Goal: Task Accomplishment & Management: Use online tool/utility

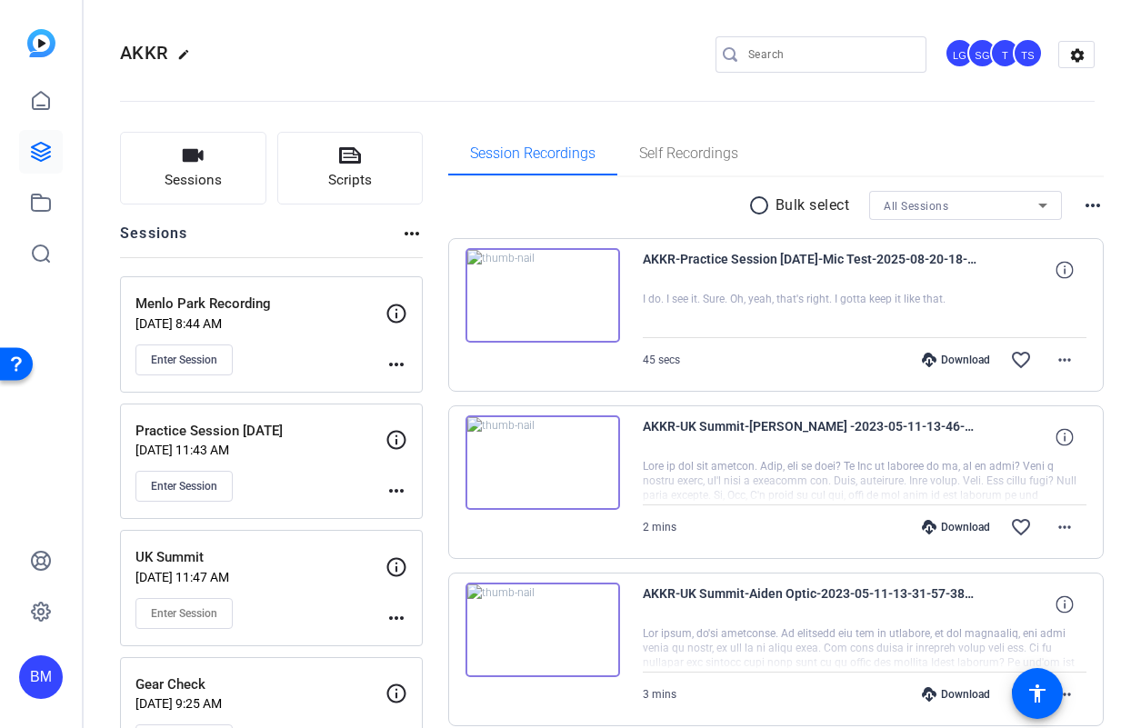
click at [764, 55] on input "Search" at bounding box center [830, 55] width 164 height 22
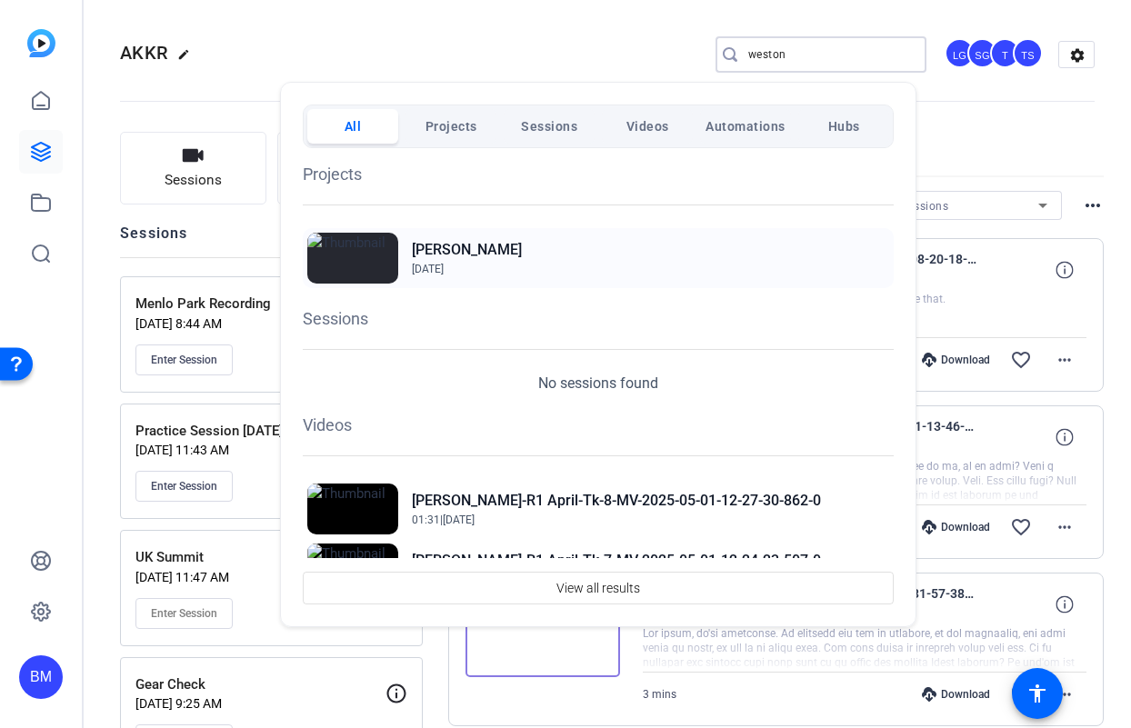
type input "weston"
click at [442, 255] on h2 "Weston Banks" at bounding box center [467, 250] width 110 height 22
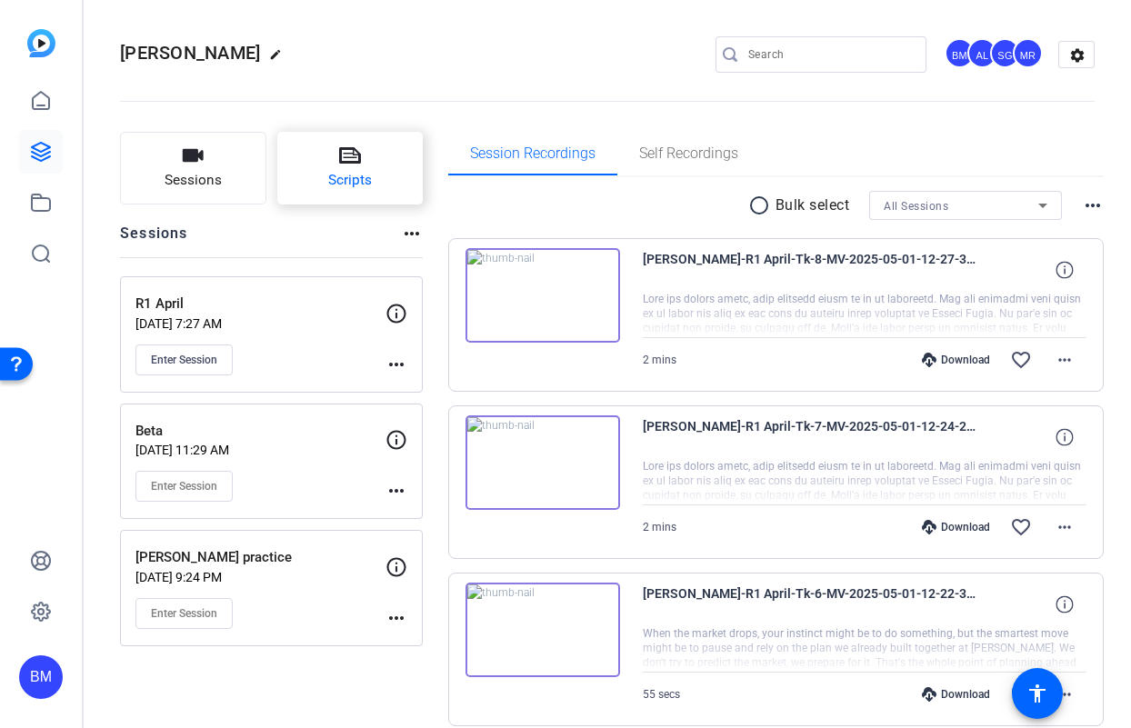
click at [353, 157] on icon at bounding box center [350, 155] width 22 height 16
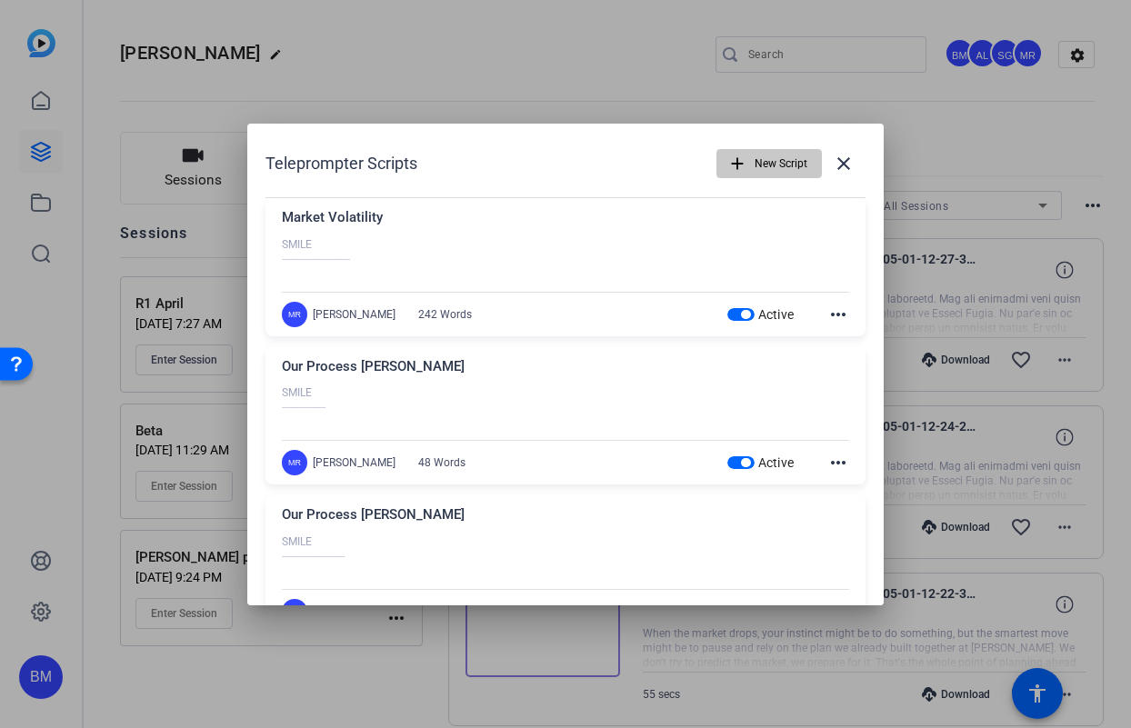
click at [755, 166] on span "New Script" at bounding box center [781, 163] width 53 height 35
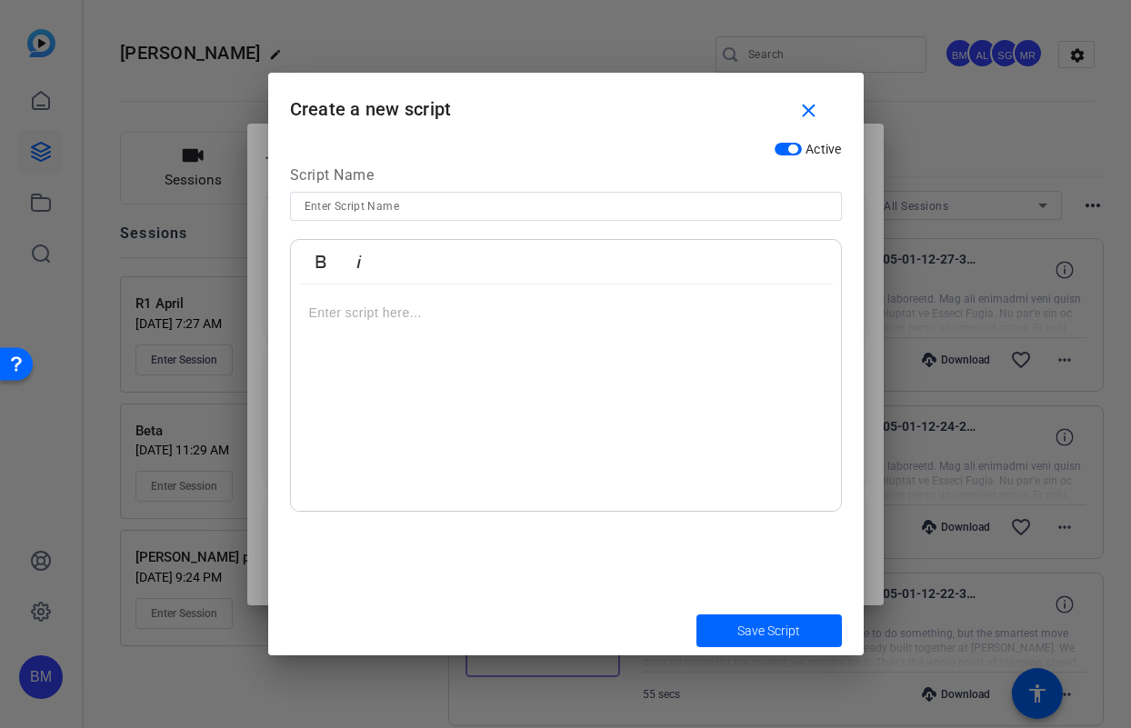
click at [419, 318] on p at bounding box center [566, 313] width 514 height 20
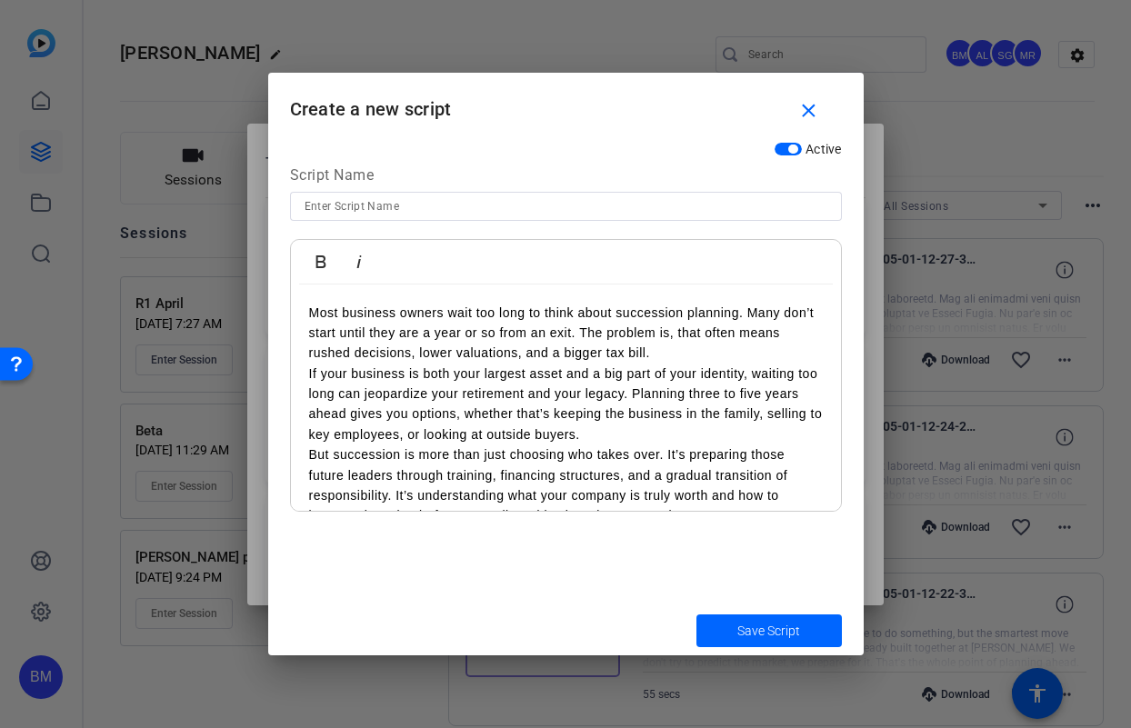
click at [310, 308] on p "Most business owners wait too long to think about succession planning. Many don…" at bounding box center [566, 333] width 514 height 61
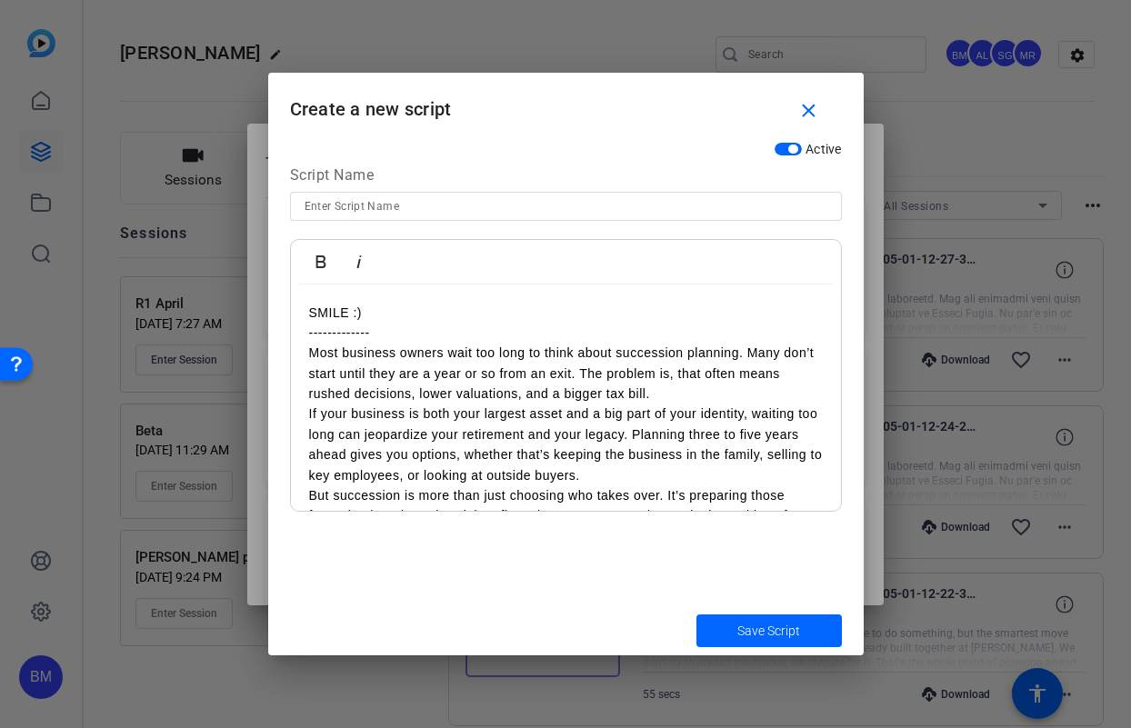
click at [427, 196] on input at bounding box center [566, 206] width 523 height 22
type input "Succession Planning 8.27"
click at [788, 632] on span "Save Script" at bounding box center [768, 631] width 63 height 19
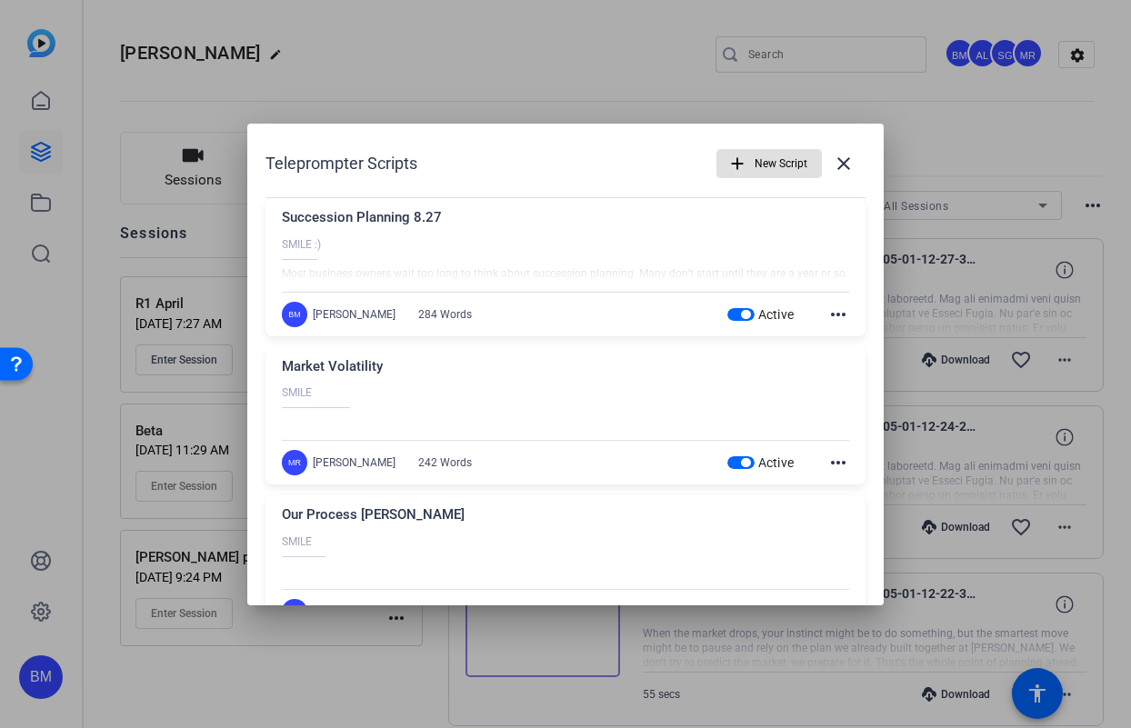
click at [756, 169] on span "New Script" at bounding box center [781, 163] width 53 height 35
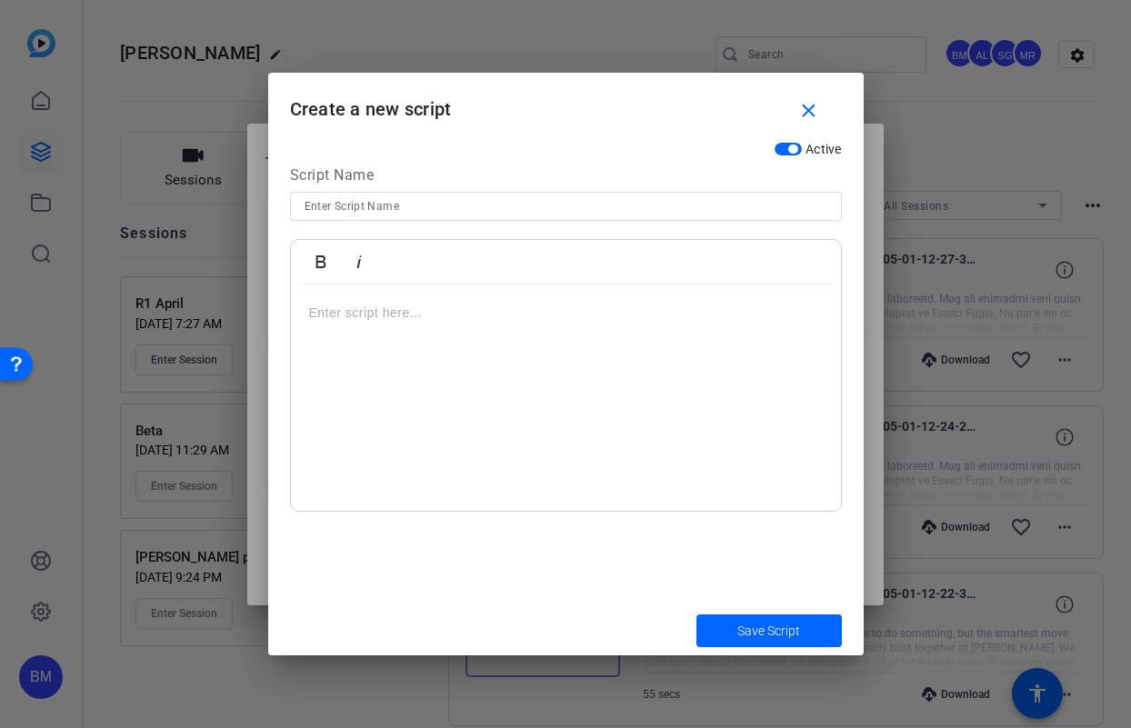
drag, startPoint x: 361, startPoint y: 299, endPoint x: 357, endPoint y: 311, distance: 12.4
click at [361, 300] on div at bounding box center [566, 398] width 550 height 227
click at [333, 351] on div "SMILE :) ---------" at bounding box center [566, 398] width 550 height 227
click at [305, 351] on div "SMILE :) ---------" at bounding box center [566, 398] width 550 height 227
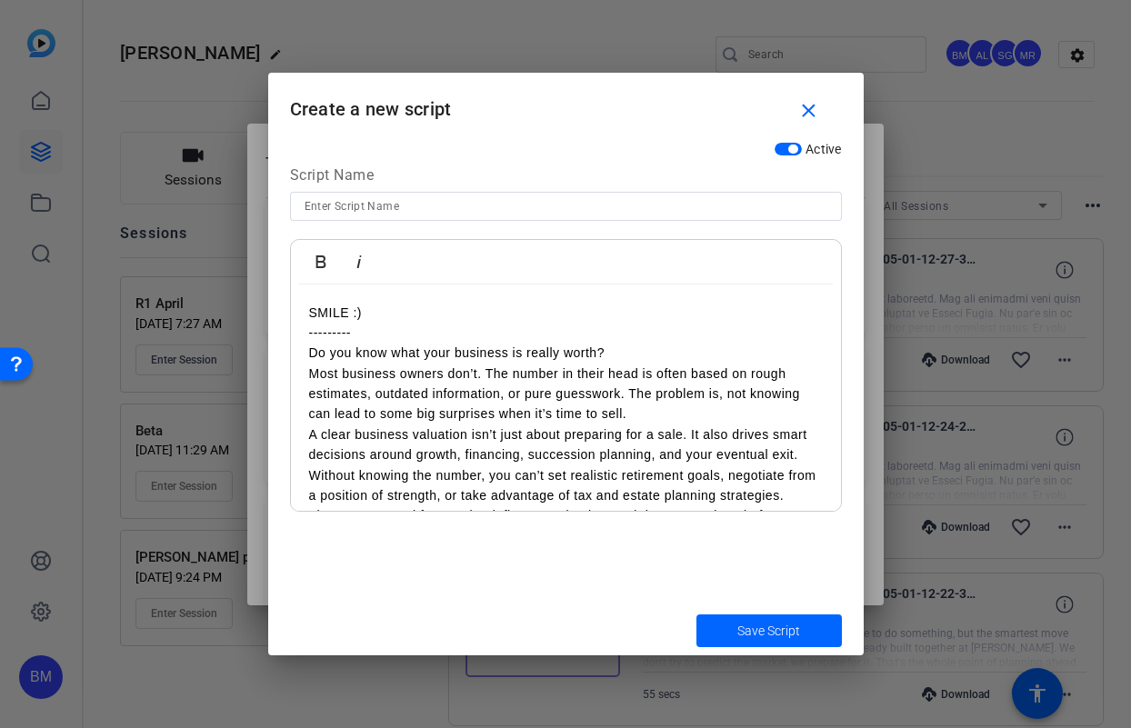
scroll to position [362, 0]
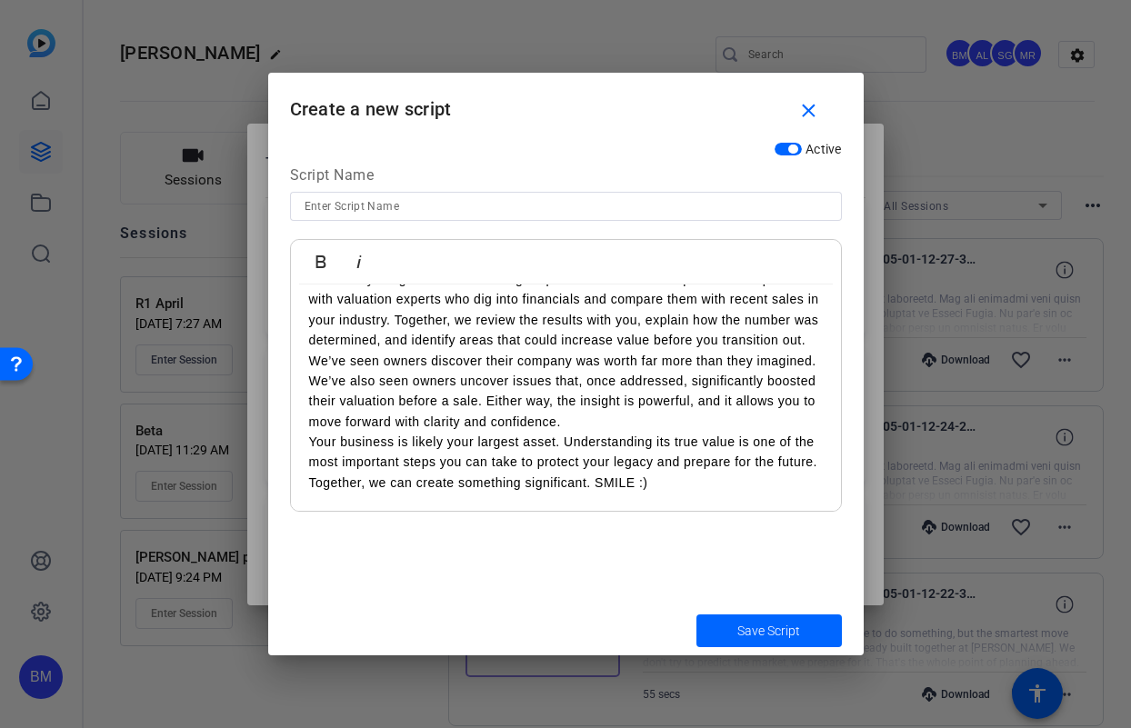
click at [395, 218] on div at bounding box center [566, 206] width 523 height 29
type input "Business Valuation 8.27"
click at [732, 639] on span "submit" at bounding box center [768, 631] width 145 height 44
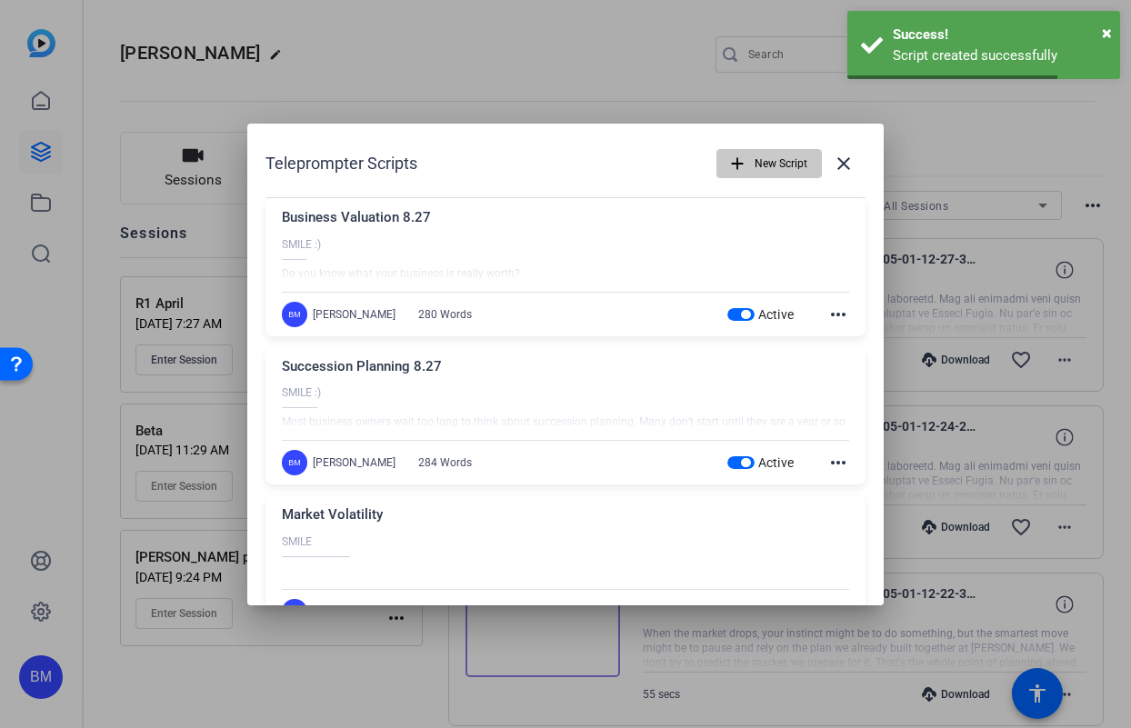
click at [793, 159] on span "New Script" at bounding box center [781, 163] width 53 height 35
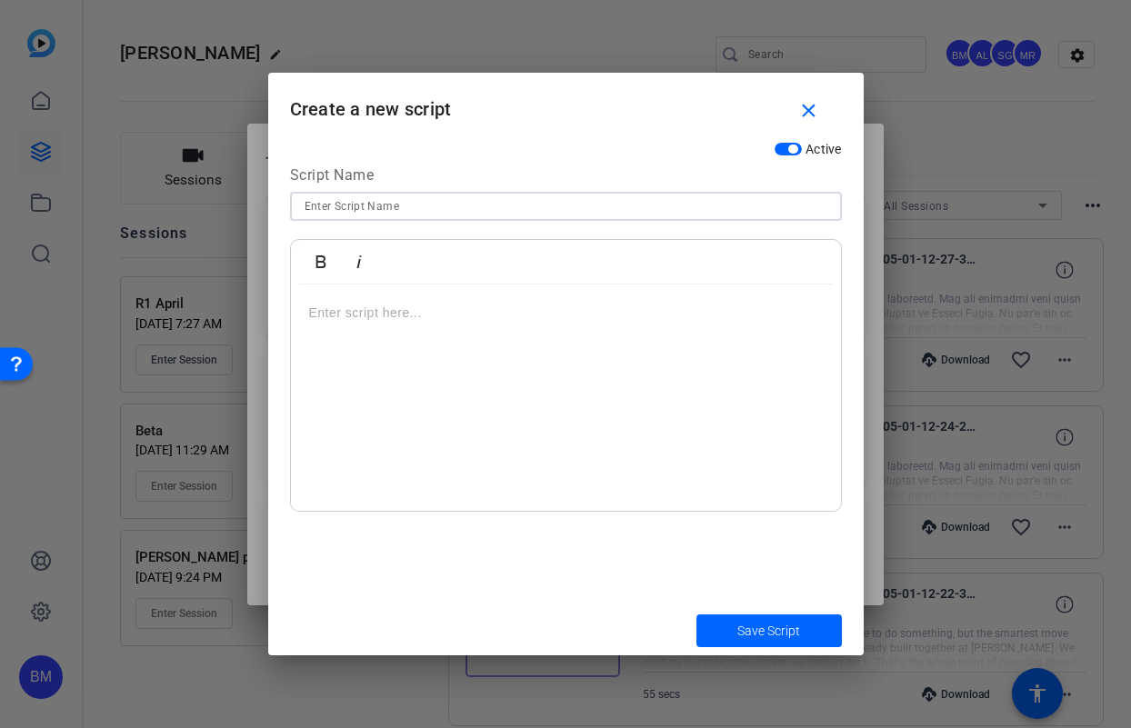
click at [415, 211] on input at bounding box center [566, 206] width 523 height 22
type input "Charitable Giving 8.27"
click at [390, 335] on div at bounding box center [566, 398] width 550 height 227
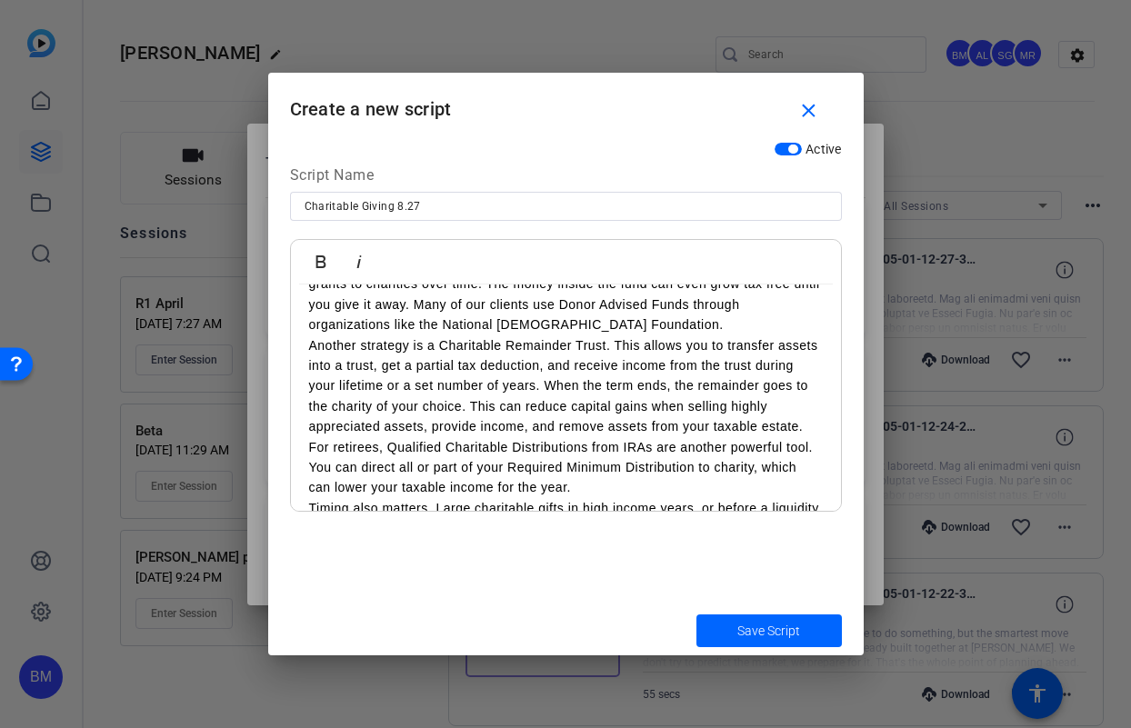
scroll to position [0, 0]
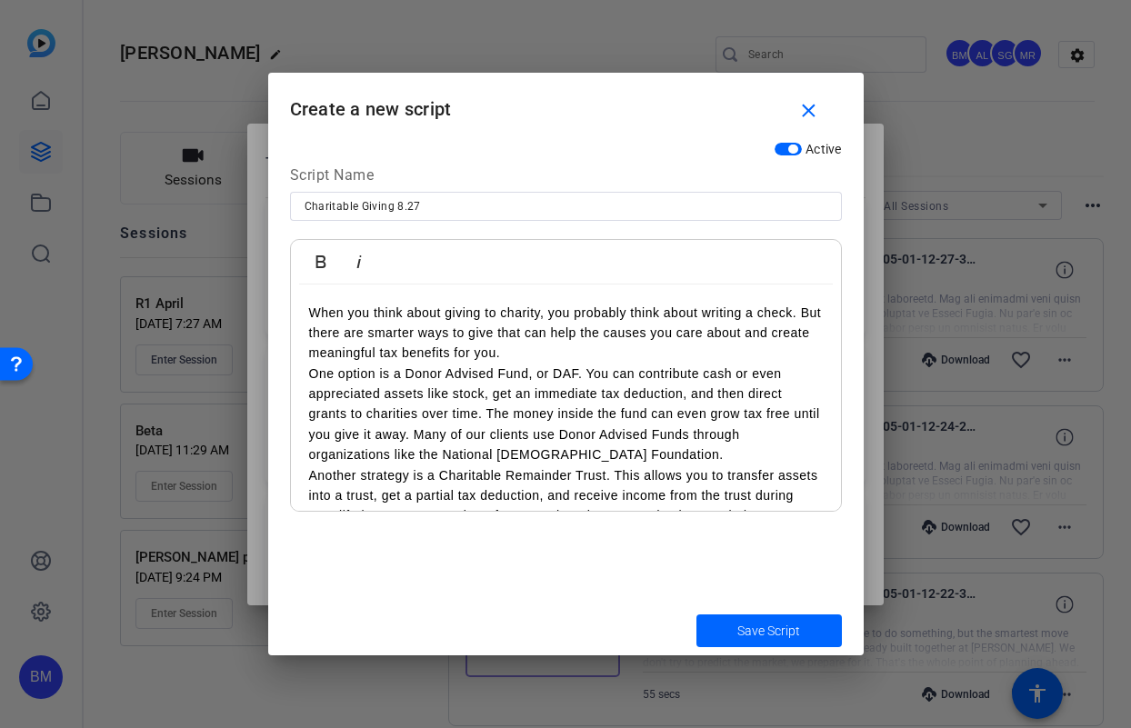
click at [309, 312] on p "When you think about giving to charity, you probably think about writing a chec…" at bounding box center [566, 333] width 514 height 61
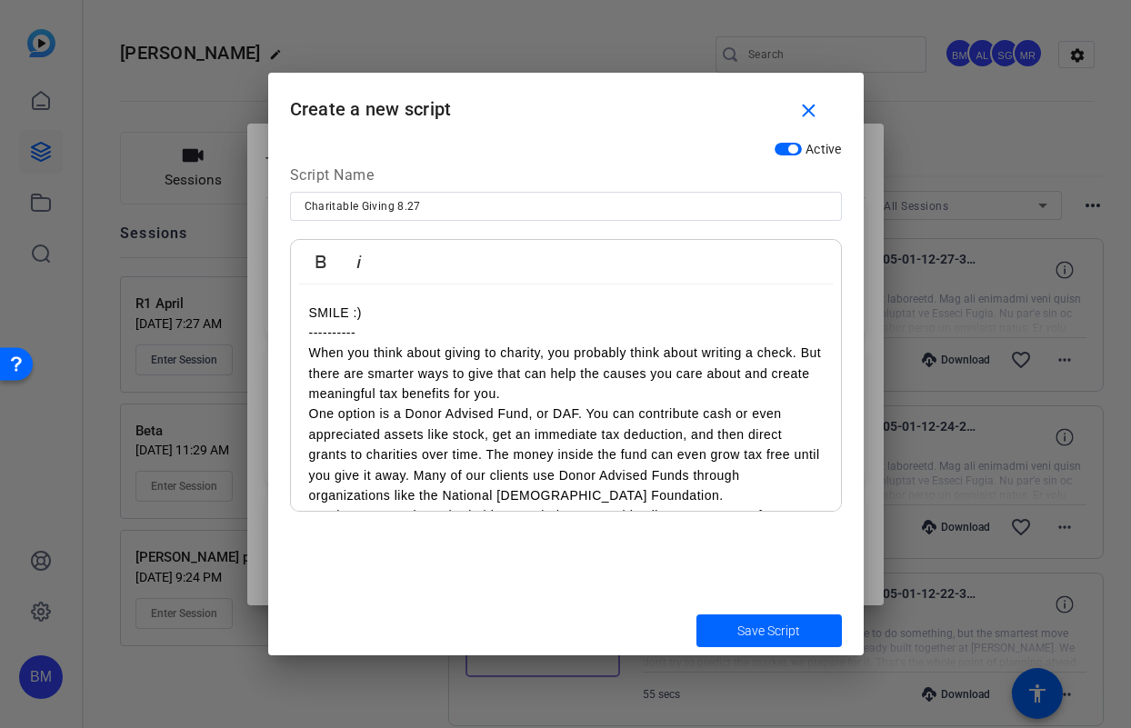
scroll to position [337, 0]
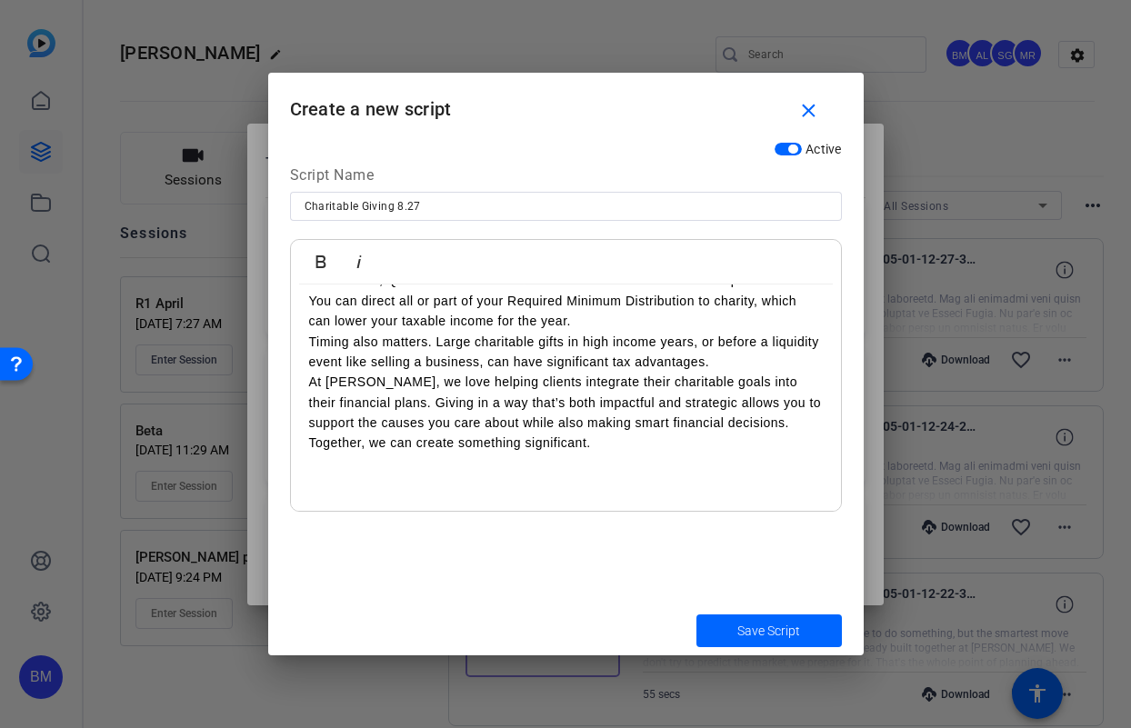
click at [636, 433] on p "At [PERSON_NAME], we love helping clients integrate their charitable goals into…" at bounding box center [566, 402] width 514 height 61
click at [638, 453] on p "Together, we can create something significant." at bounding box center [566, 443] width 514 height 20
click at [743, 627] on span "Save Script" at bounding box center [768, 631] width 63 height 19
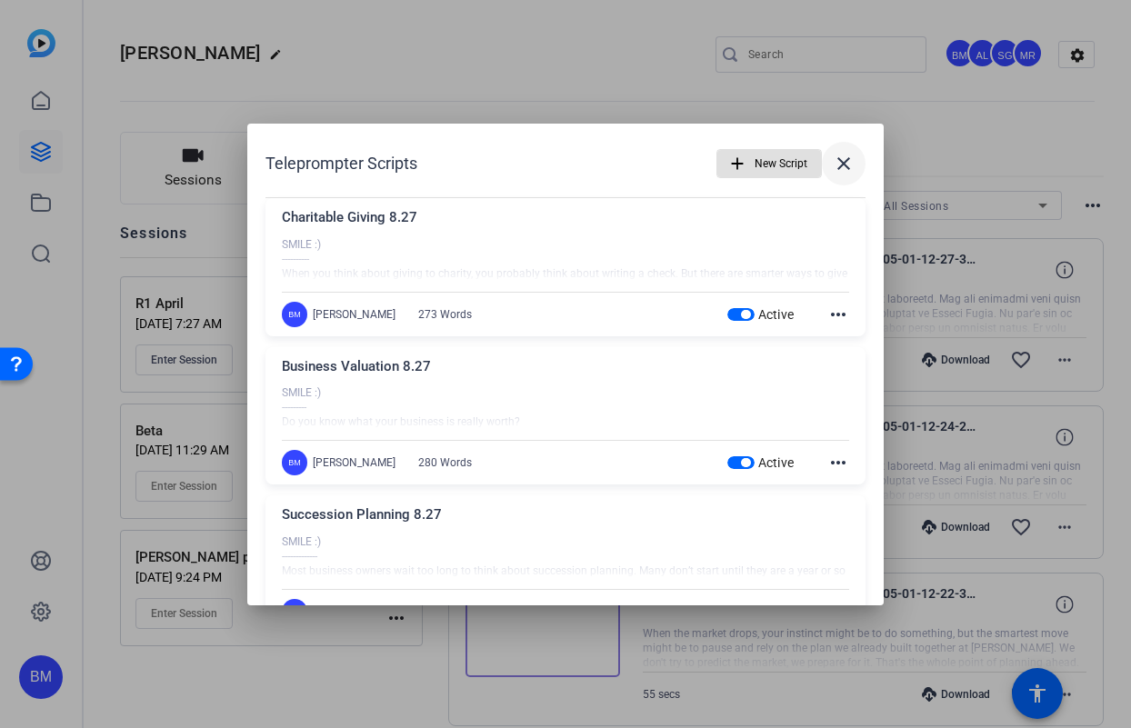
click at [833, 167] on mat-icon "close" at bounding box center [844, 164] width 22 height 22
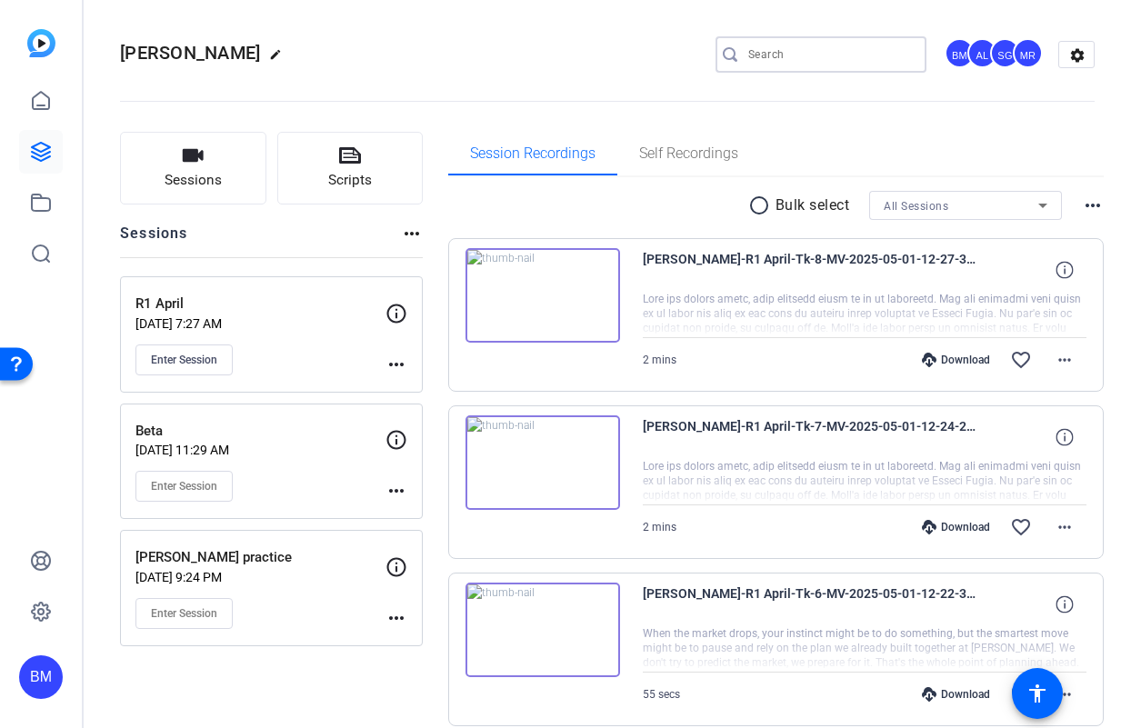
click at [766, 60] on input "Search" at bounding box center [830, 55] width 164 height 22
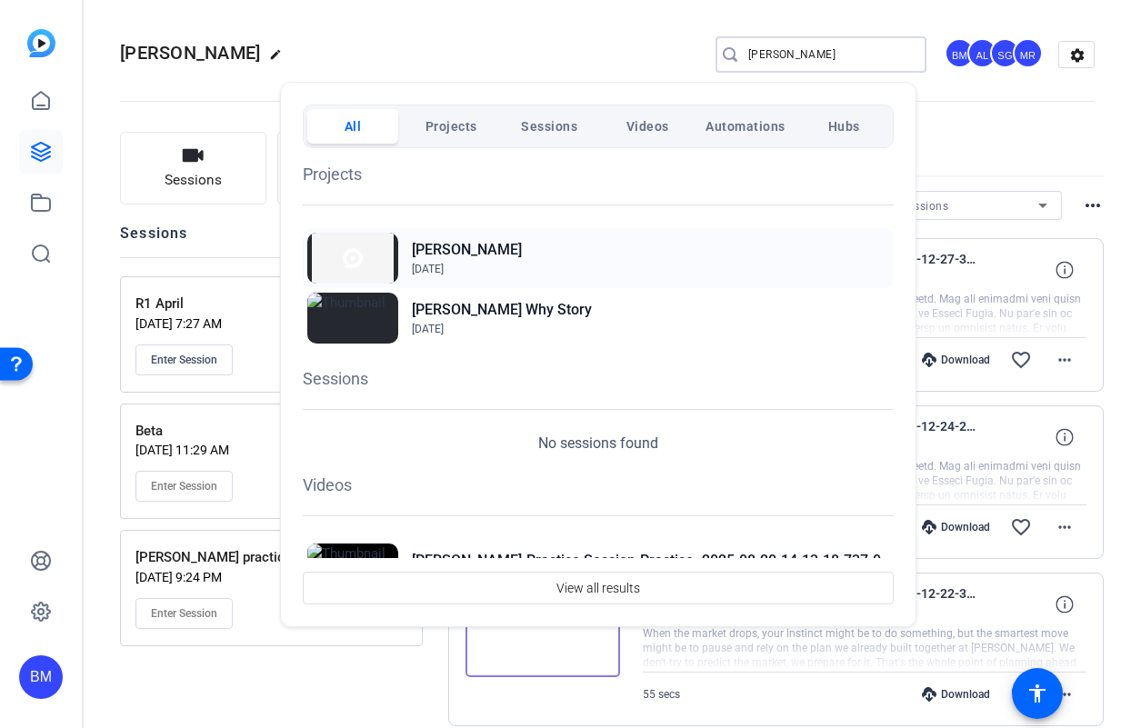
type input "[PERSON_NAME]"
click at [432, 256] on h2 "[PERSON_NAME]" at bounding box center [467, 250] width 110 height 22
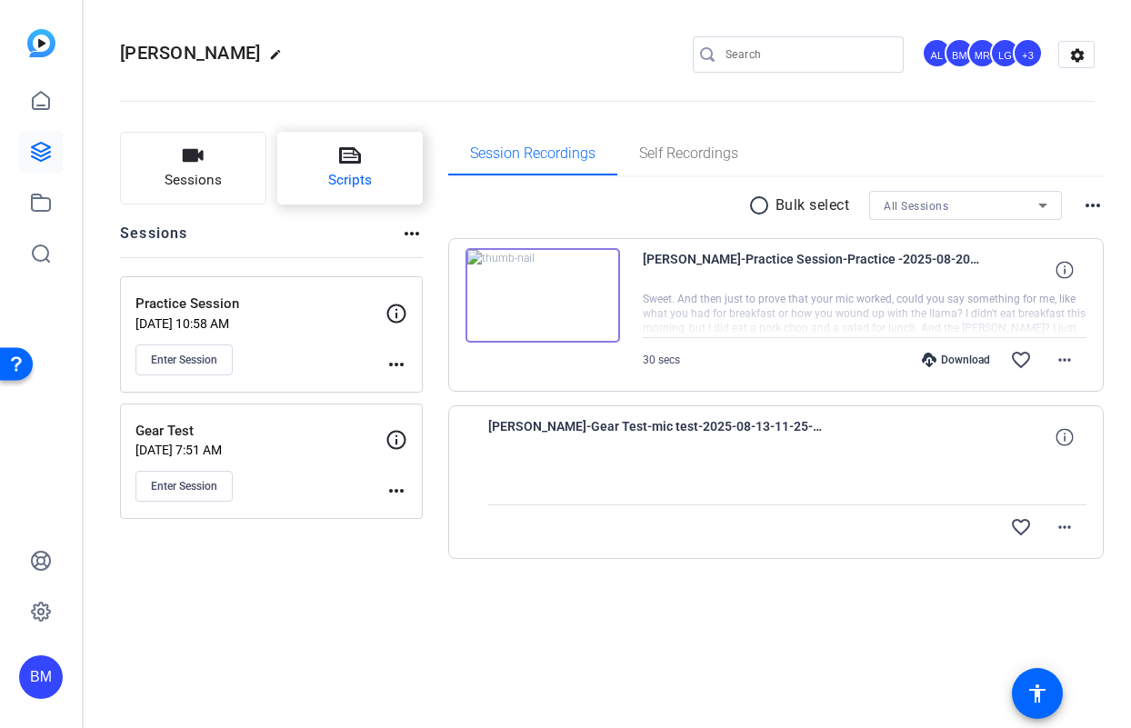
click at [335, 164] on button "Scripts" at bounding box center [350, 168] width 146 height 73
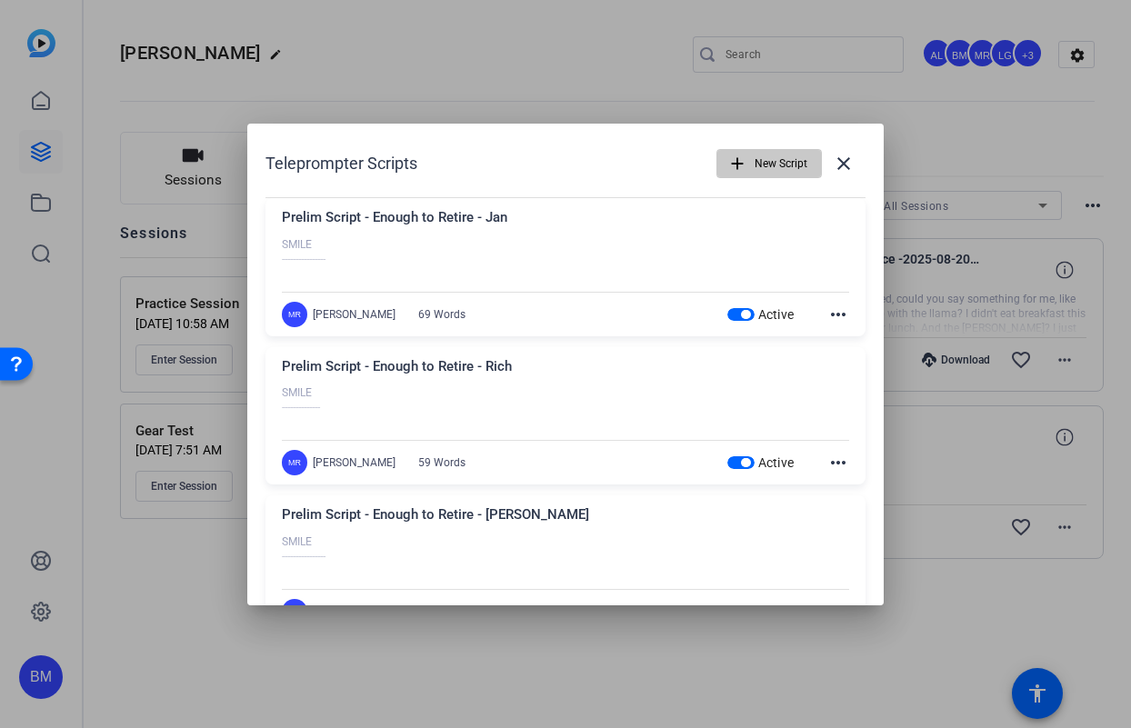
click at [0, 0] on span "button" at bounding box center [0, 0] width 0 height 0
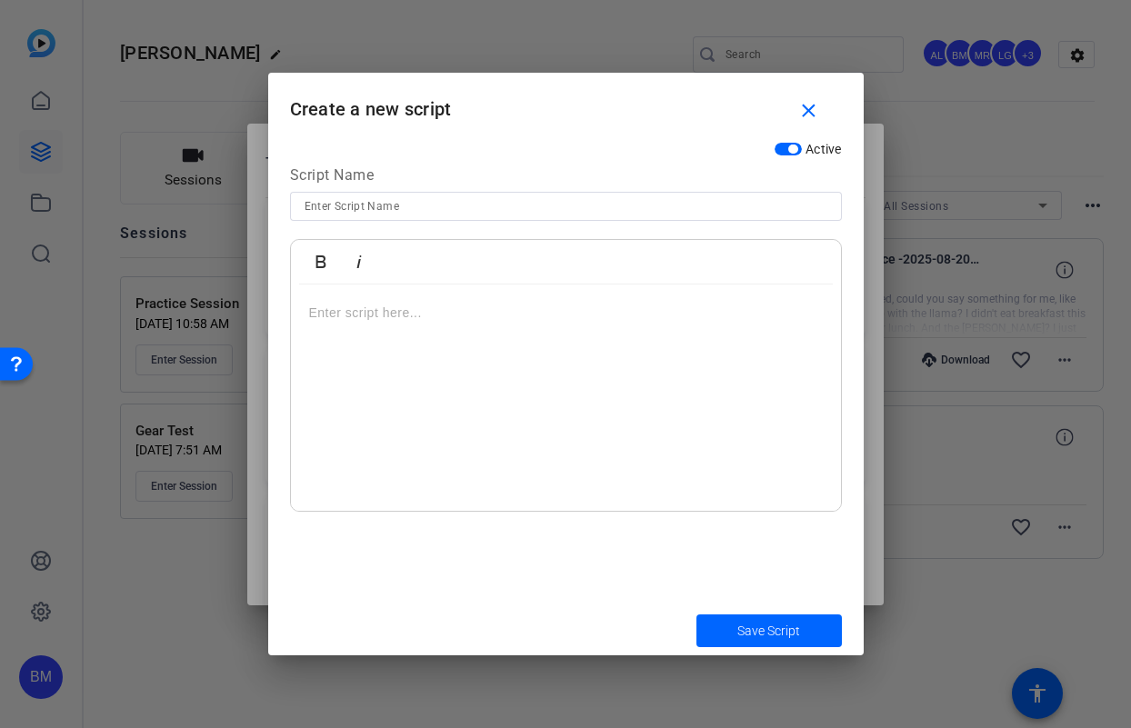
click at [378, 201] on input at bounding box center [566, 206] width 523 height 22
type input "Rich- Who We Are"
click at [418, 325] on div at bounding box center [566, 398] width 550 height 227
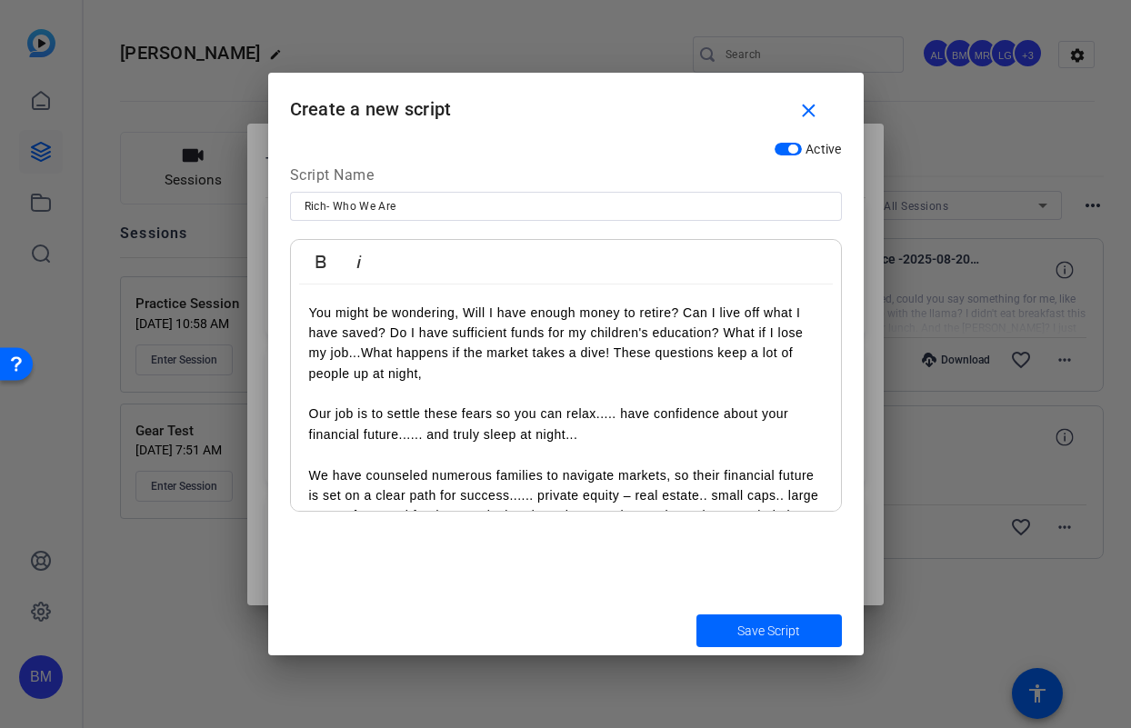
click at [309, 308] on p "You might be wondering, Will I have enough money to retire? Can I live off what…" at bounding box center [566, 344] width 514 height 82
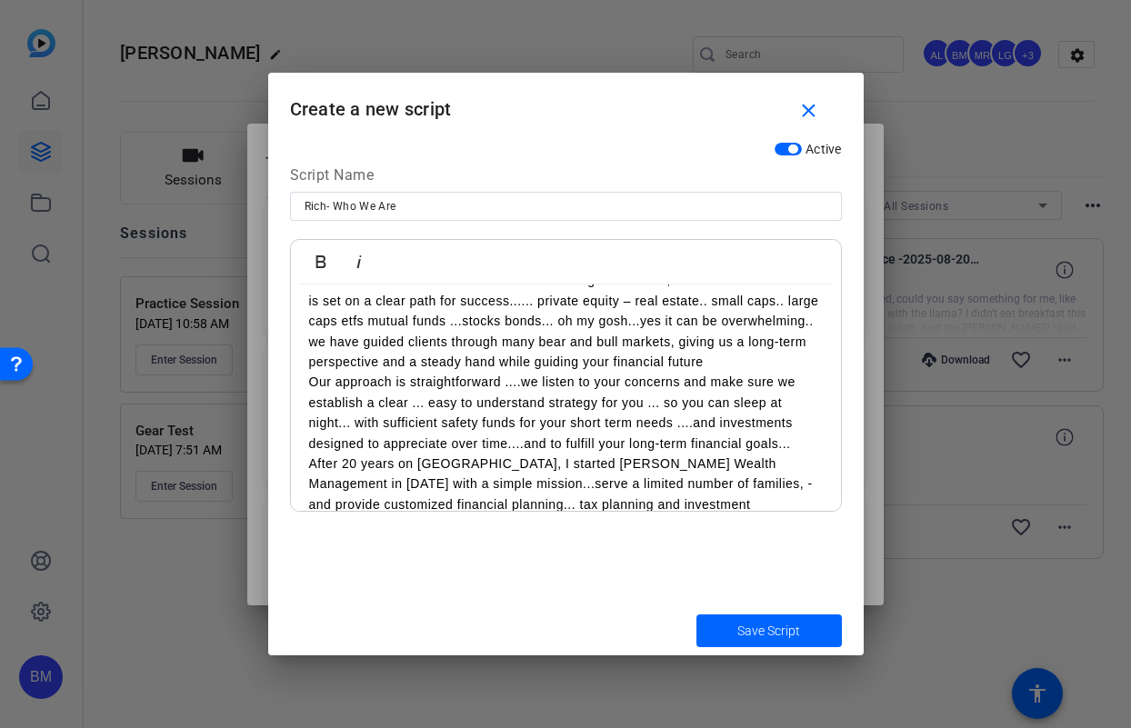
scroll to position [358, 0]
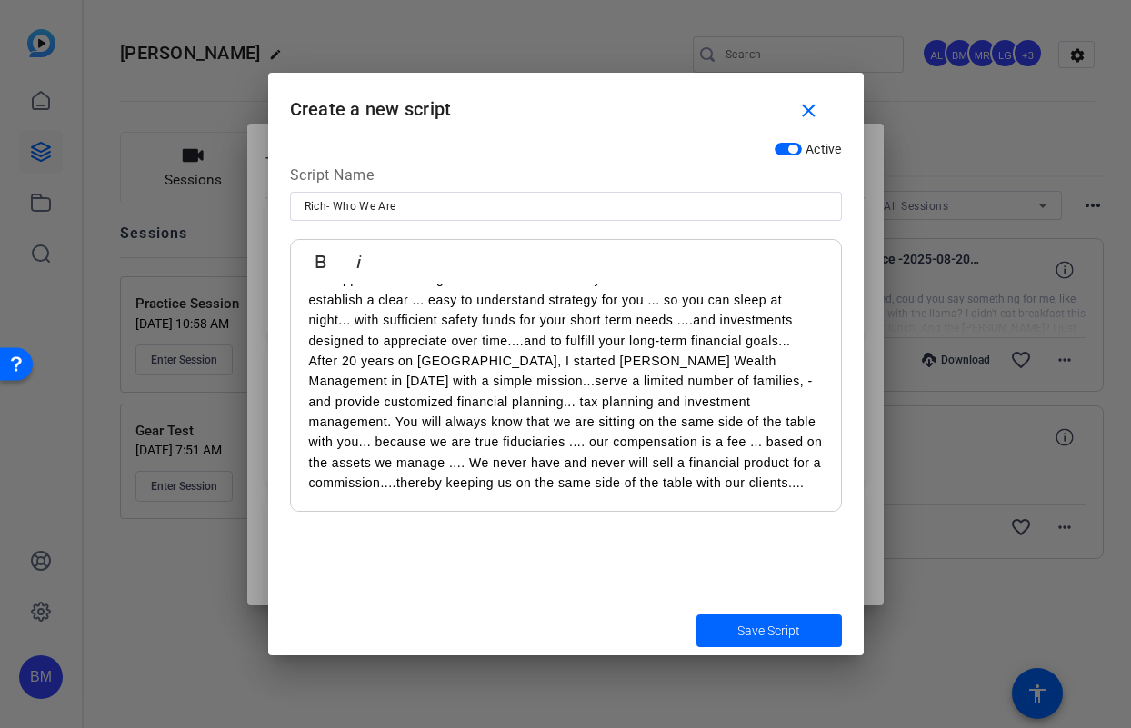
click at [821, 490] on div "SMILE :) You might be wondering, Will I have enough money to retire? Can I live…" at bounding box center [566, 228] width 550 height 565
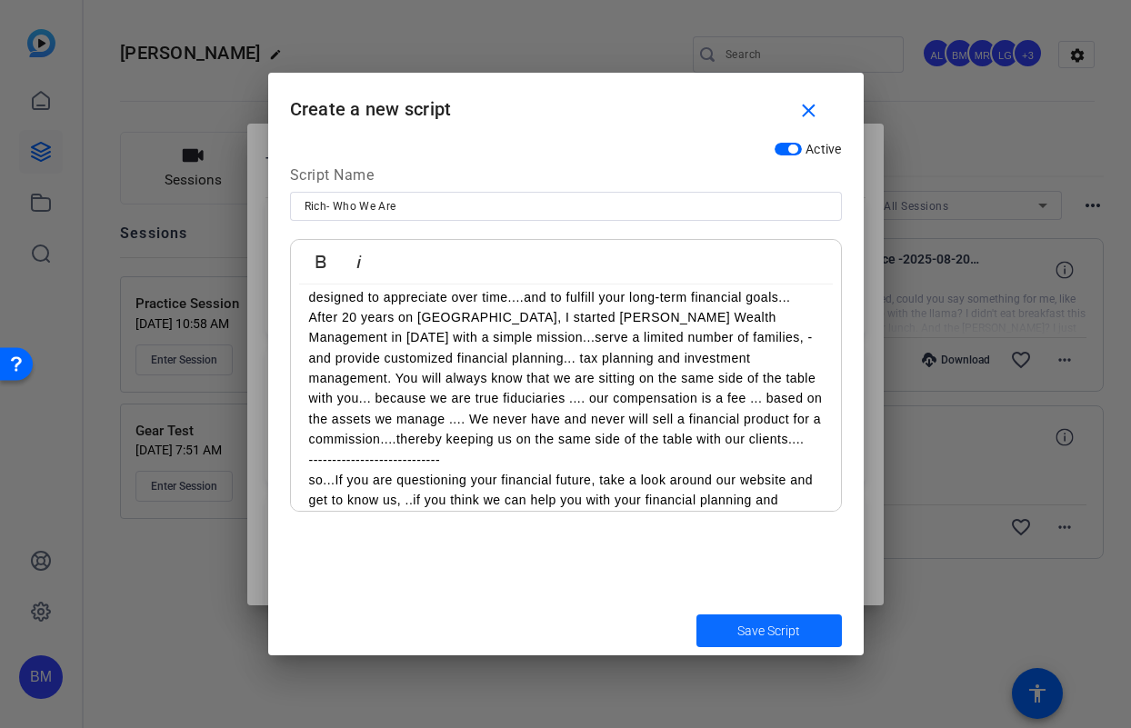
scroll to position [443, 0]
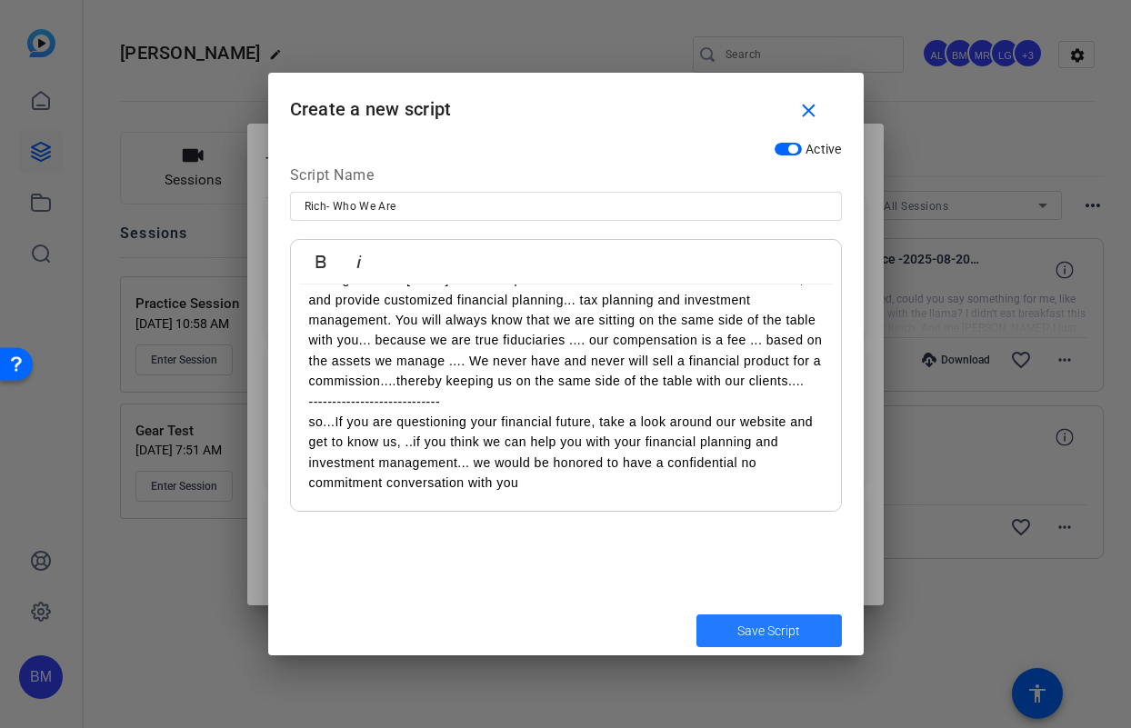
click at [717, 634] on span "submit" at bounding box center [768, 631] width 145 height 44
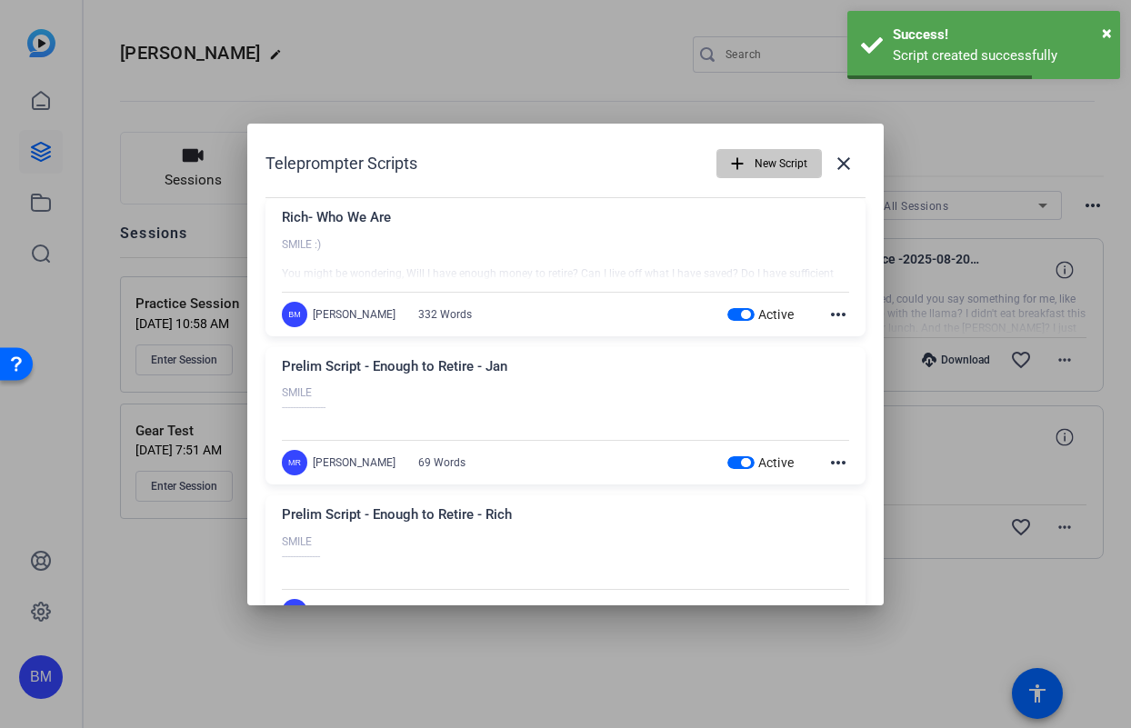
click at [0, 0] on span "New Script" at bounding box center [0, 0] width 0 height 0
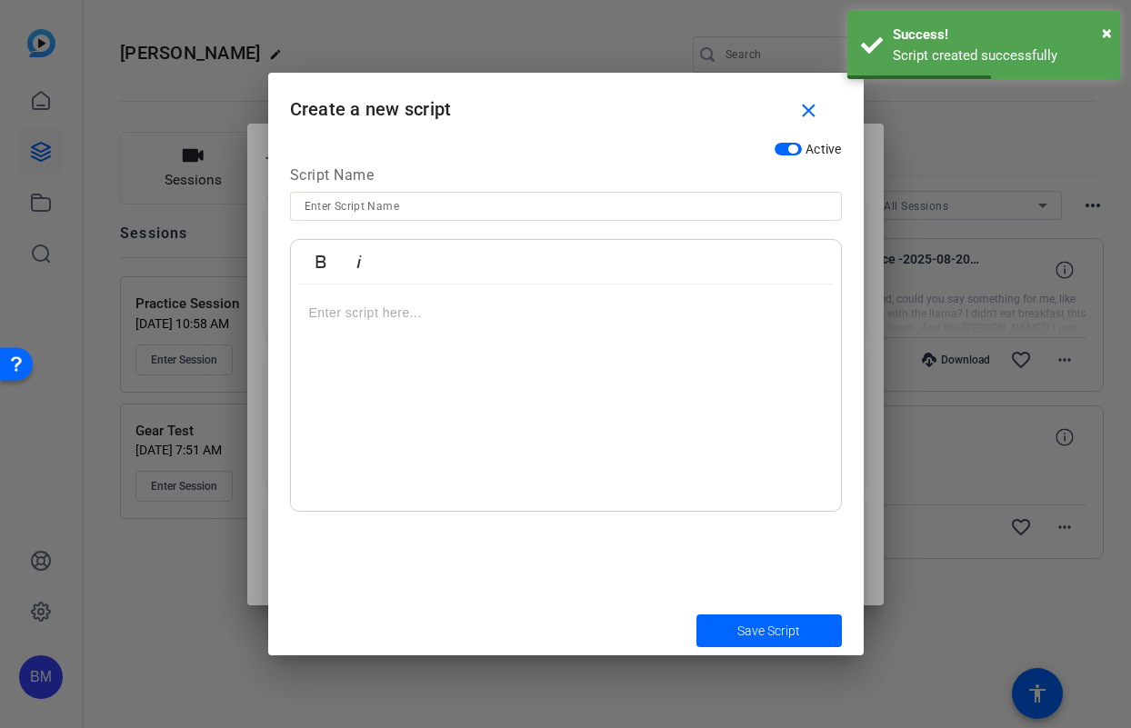
click at [456, 215] on input at bounding box center [566, 206] width 523 height 22
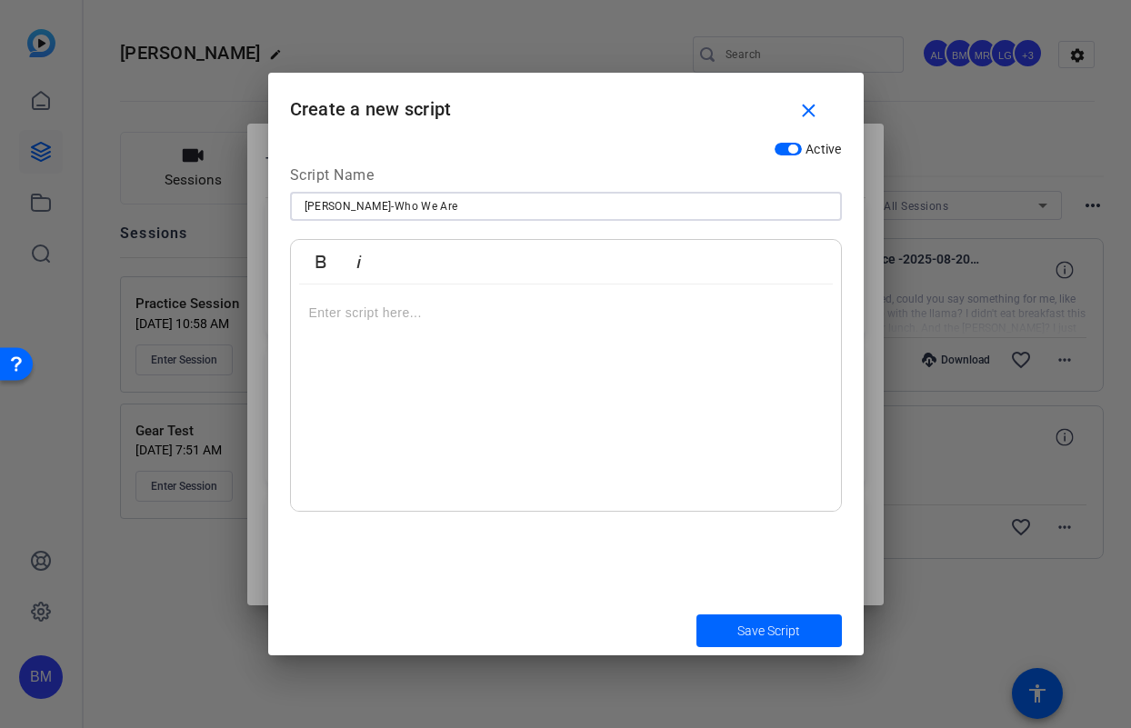
type input "Jason-Who We Are"
click at [353, 310] on p at bounding box center [566, 313] width 514 height 20
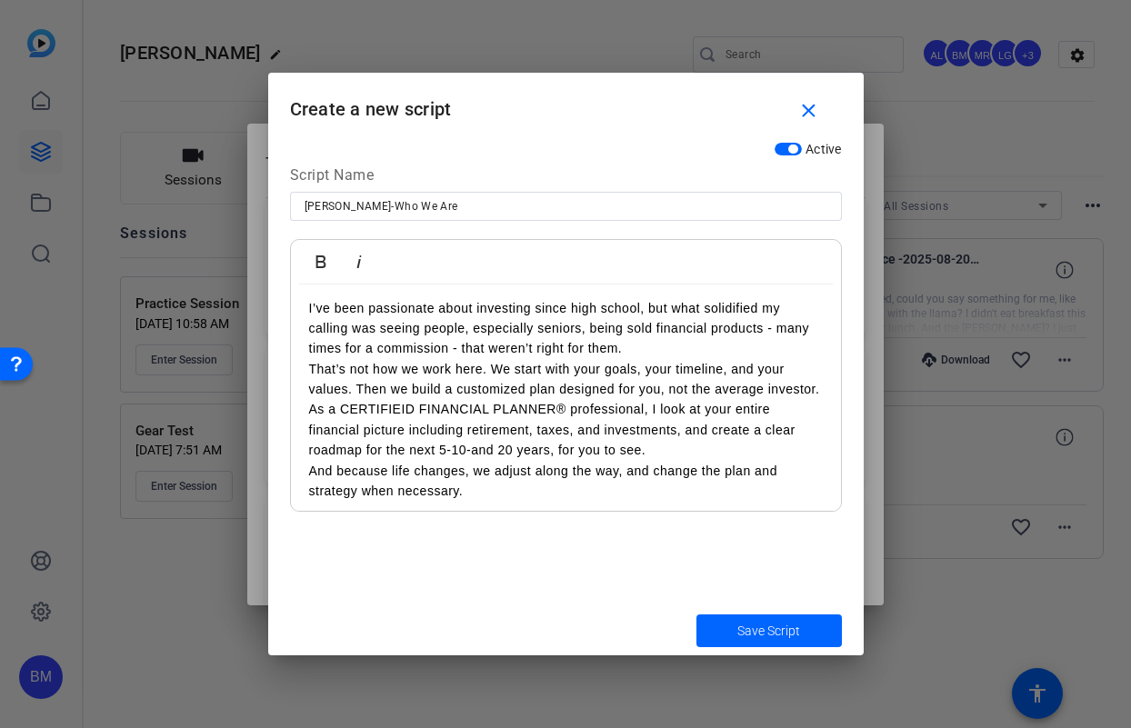
scroll to position [0, 0]
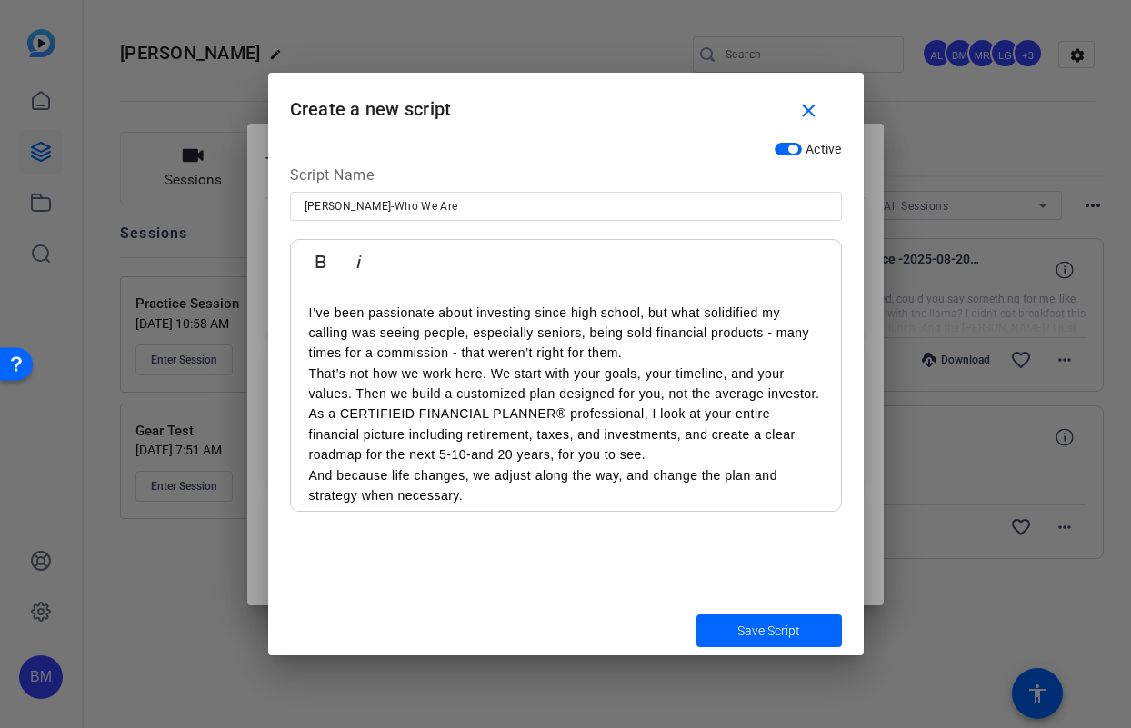
click at [297, 301] on div "I’ve been passionate about investing since high school, but what solidified my …" at bounding box center [566, 405] width 550 height 240
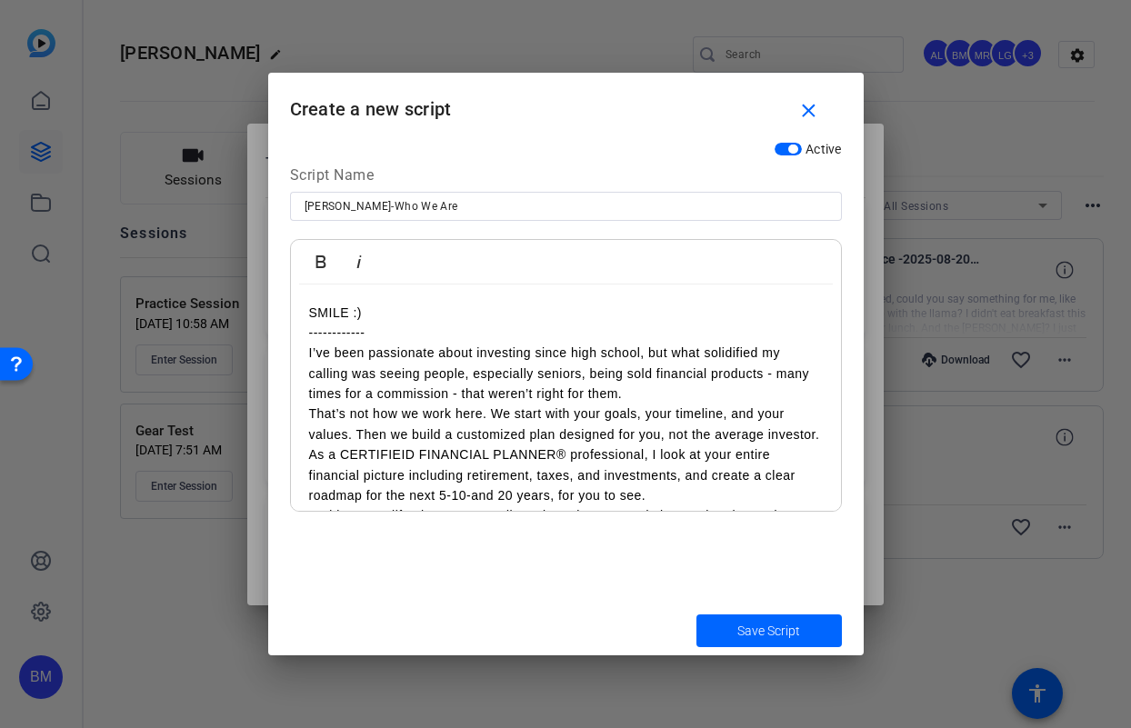
click at [733, 633] on span "submit" at bounding box center [768, 631] width 145 height 44
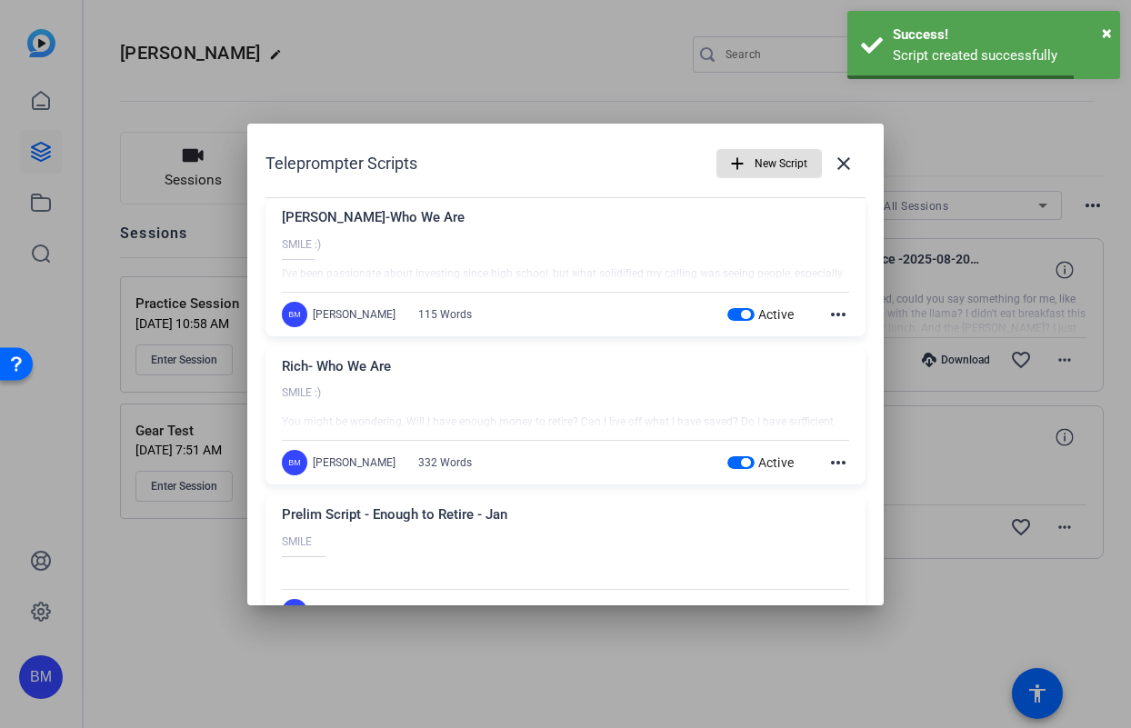
click at [0, 0] on span "button" at bounding box center [0, 0] width 0 height 0
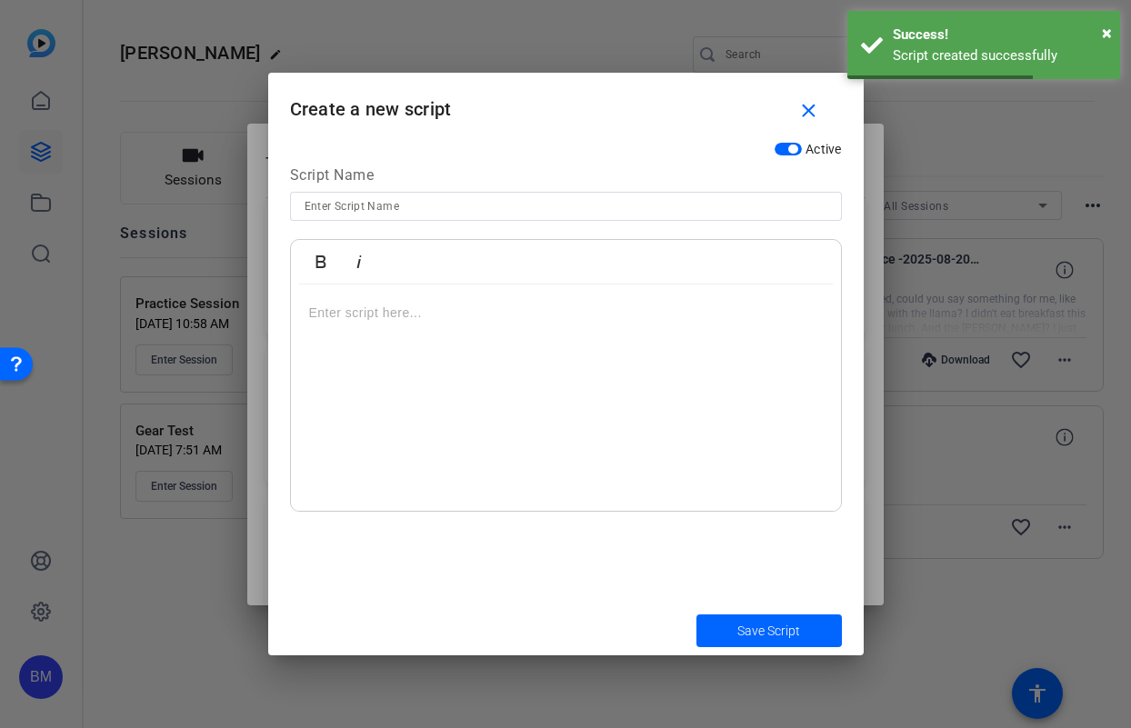
click at [437, 202] on input at bounding box center [566, 206] width 523 height 22
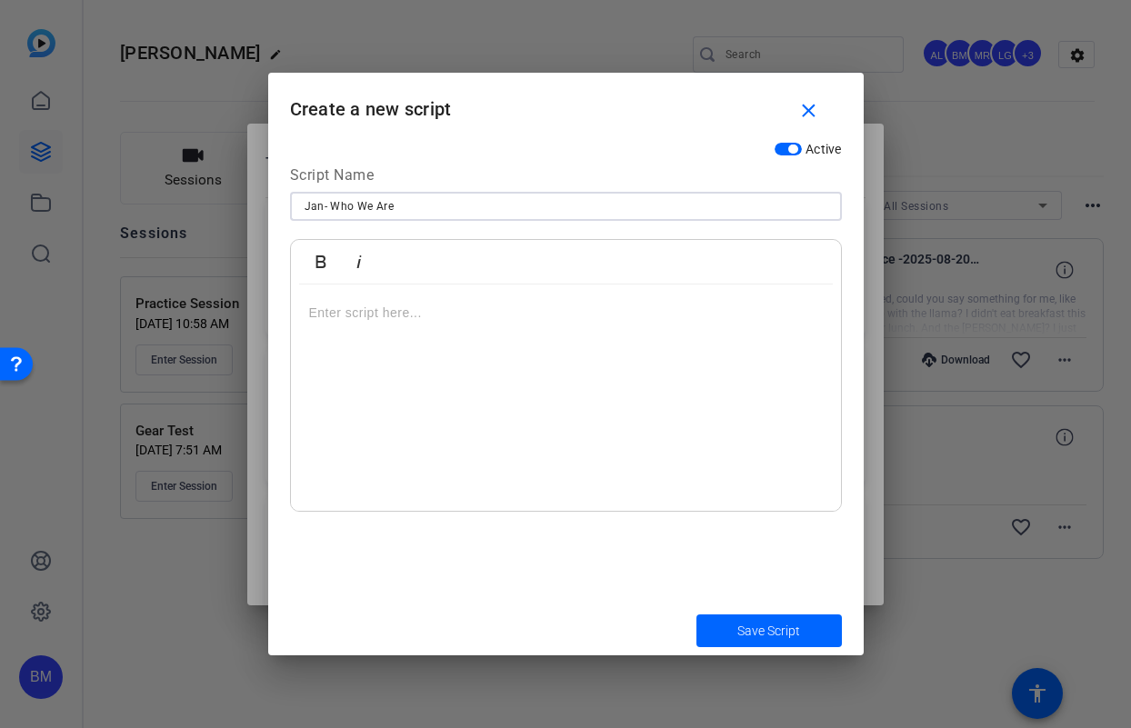
type input "Jan- Who We Are"
click at [462, 365] on div at bounding box center [566, 398] width 550 height 227
click at [339, 313] on p at bounding box center [566, 313] width 514 height 20
click at [307, 352] on div "SMILe :) ----------" at bounding box center [566, 398] width 550 height 227
click at [384, 345] on div "SMILe :) ----------" at bounding box center [566, 398] width 550 height 227
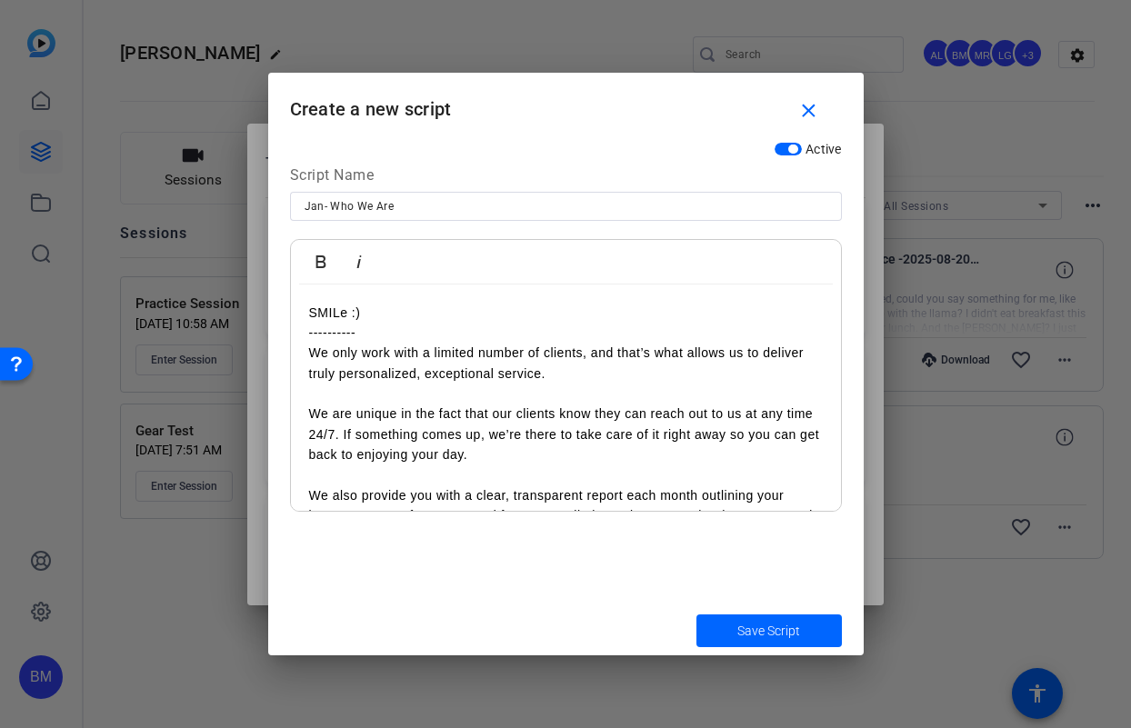
scroll to position [56, 0]
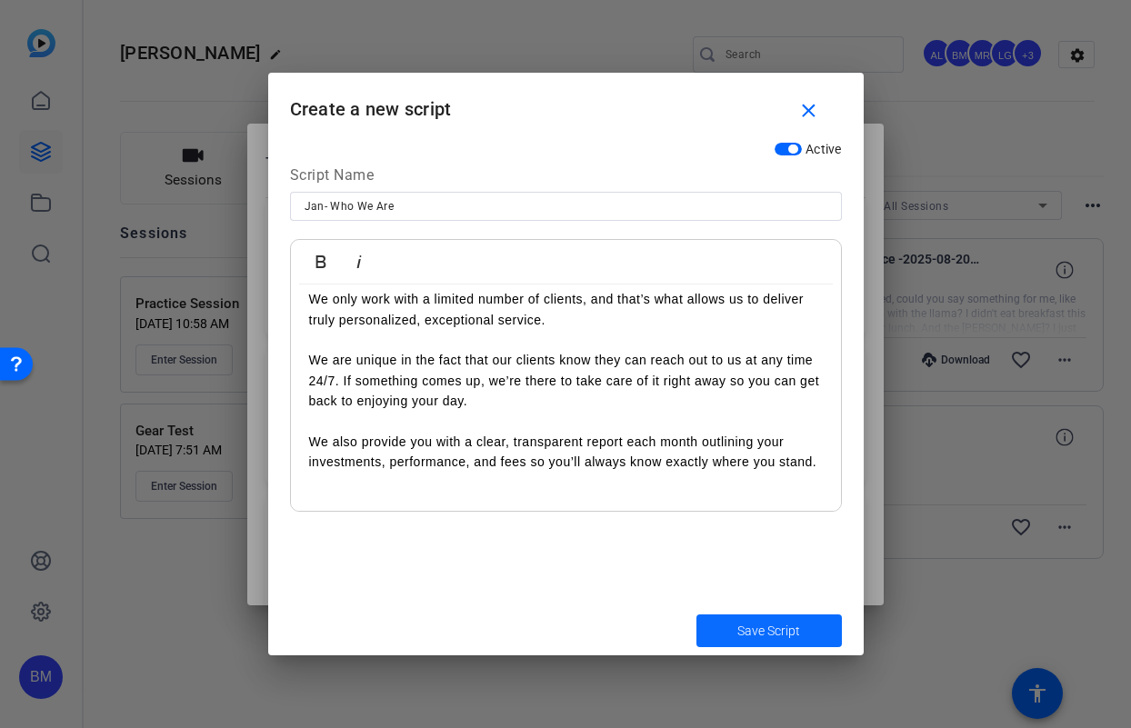
click at [764, 633] on span "Save Script" at bounding box center [768, 631] width 63 height 19
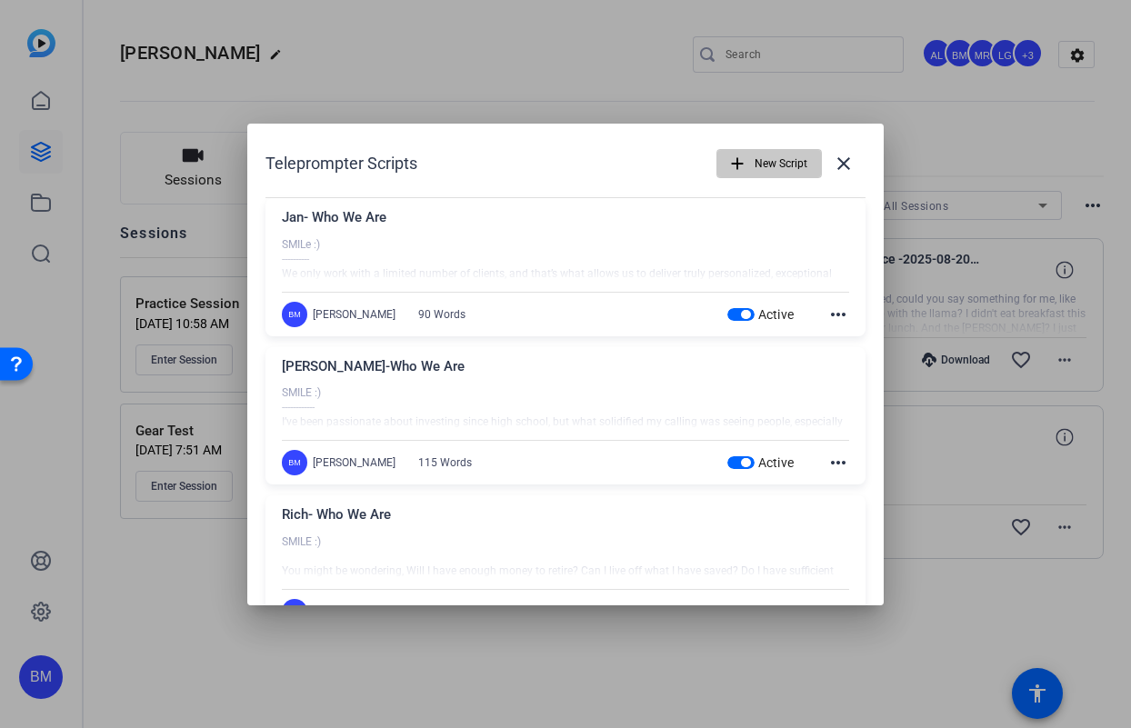
click at [0, 0] on span "New Script" at bounding box center [0, 0] width 0 height 0
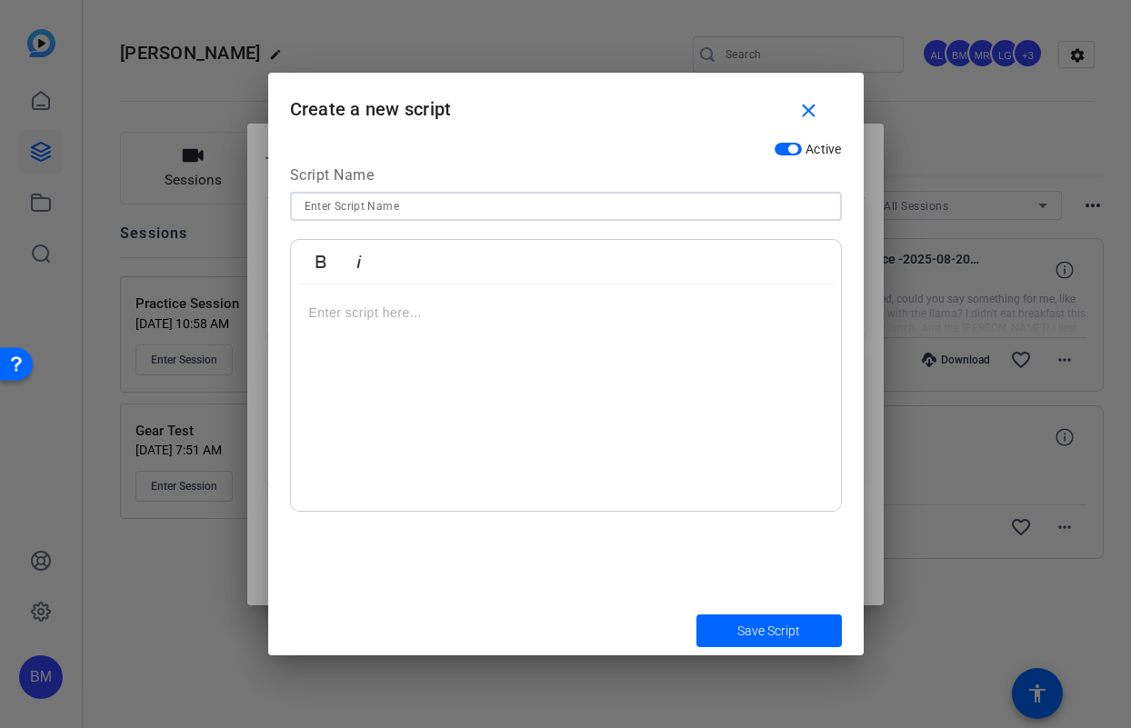
click at [393, 215] on input at bounding box center [566, 206] width 523 height 22
type input "Rich- Enough to REtire"
click at [340, 343] on div at bounding box center [566, 398] width 550 height 227
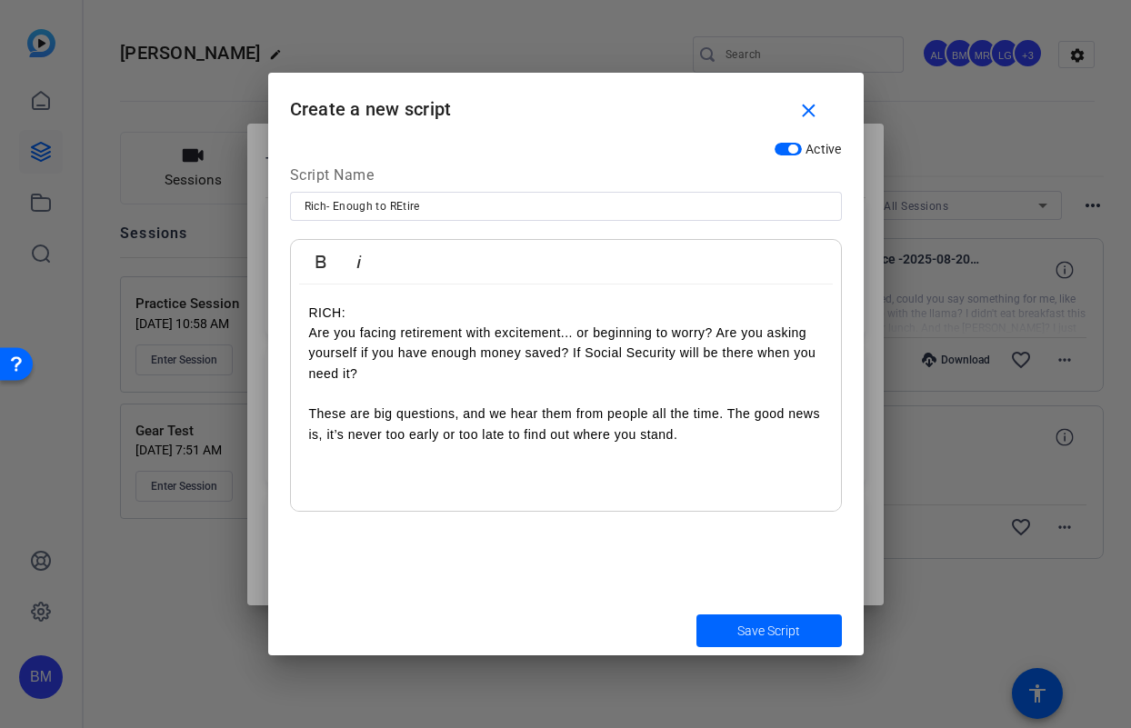
click at [311, 305] on p "RICH: Are you facing retirement with excitement... or beginning to worry? Are y…" at bounding box center [566, 344] width 514 height 82
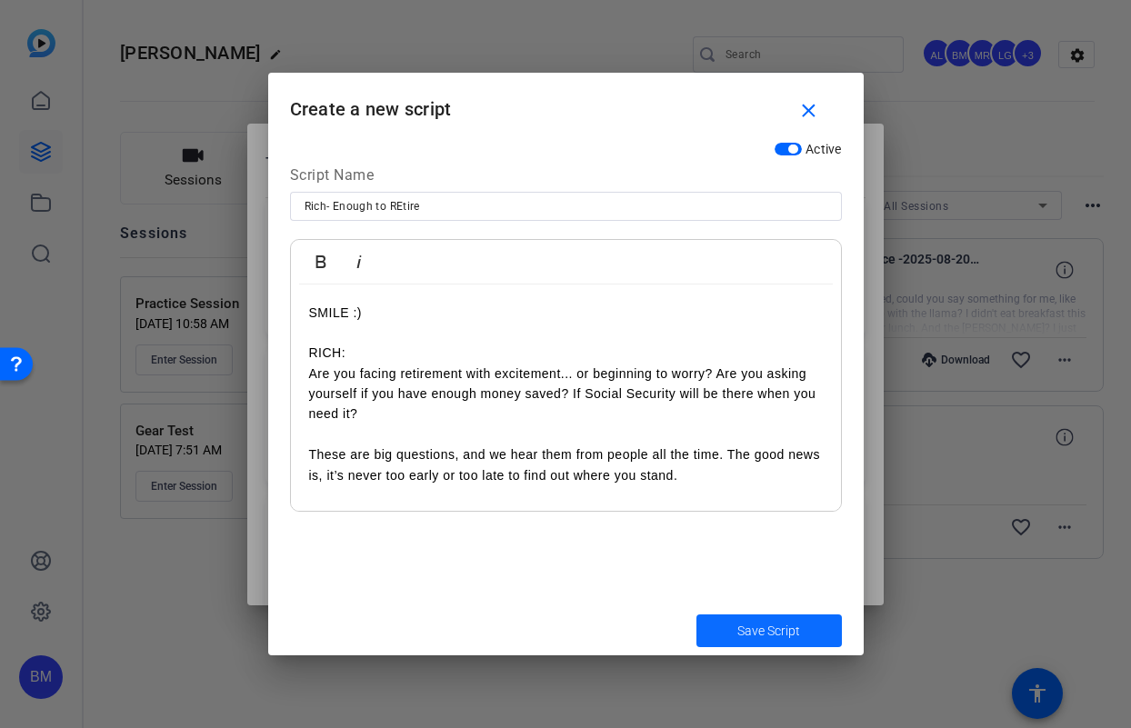
click at [730, 633] on span "submit" at bounding box center [768, 631] width 145 height 44
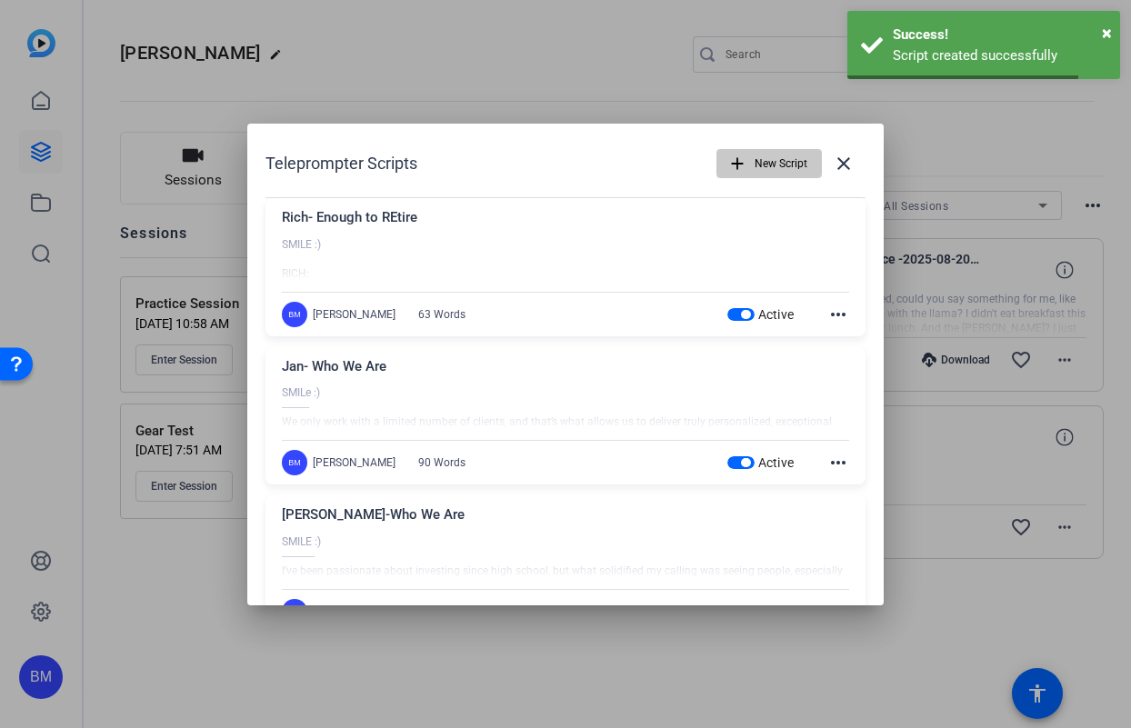
click at [0, 0] on span "New Script" at bounding box center [0, 0] width 0 height 0
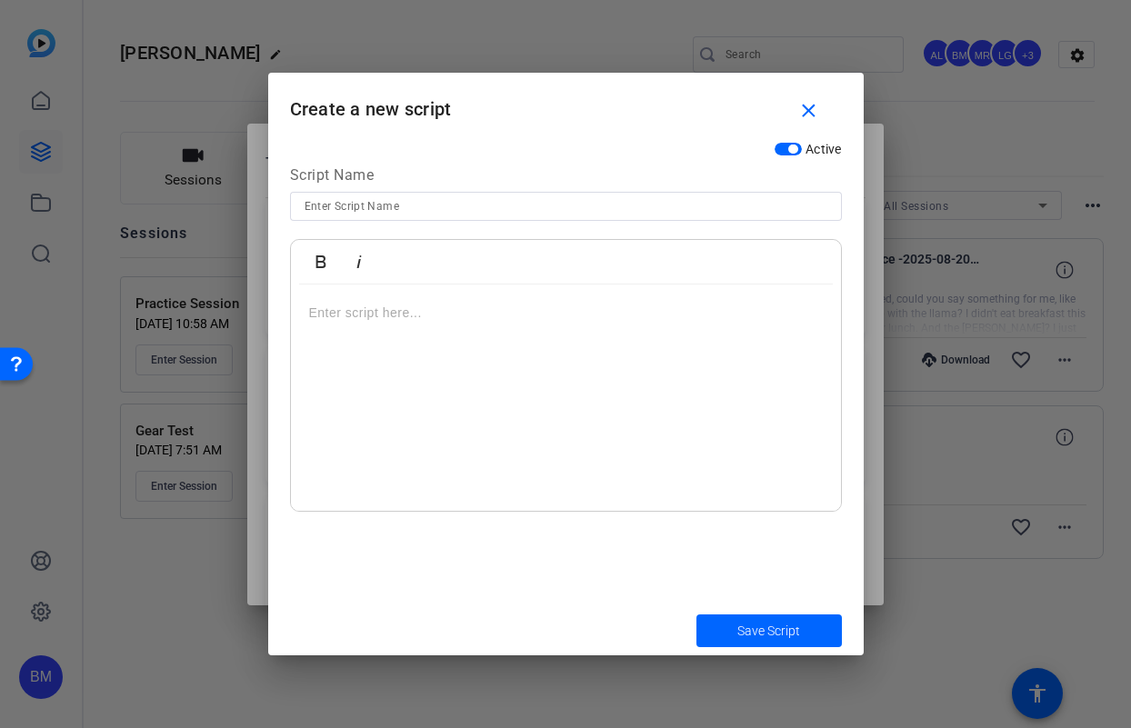
click at [448, 345] on div at bounding box center [566, 398] width 550 height 227
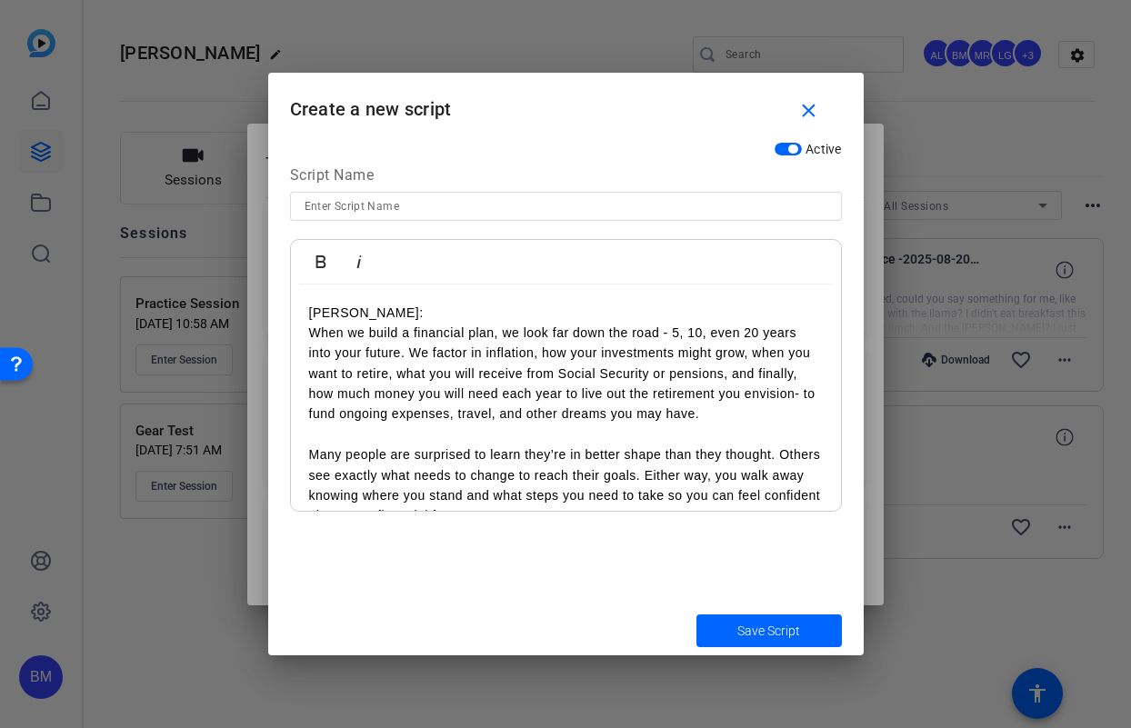
scroll to position [76, 0]
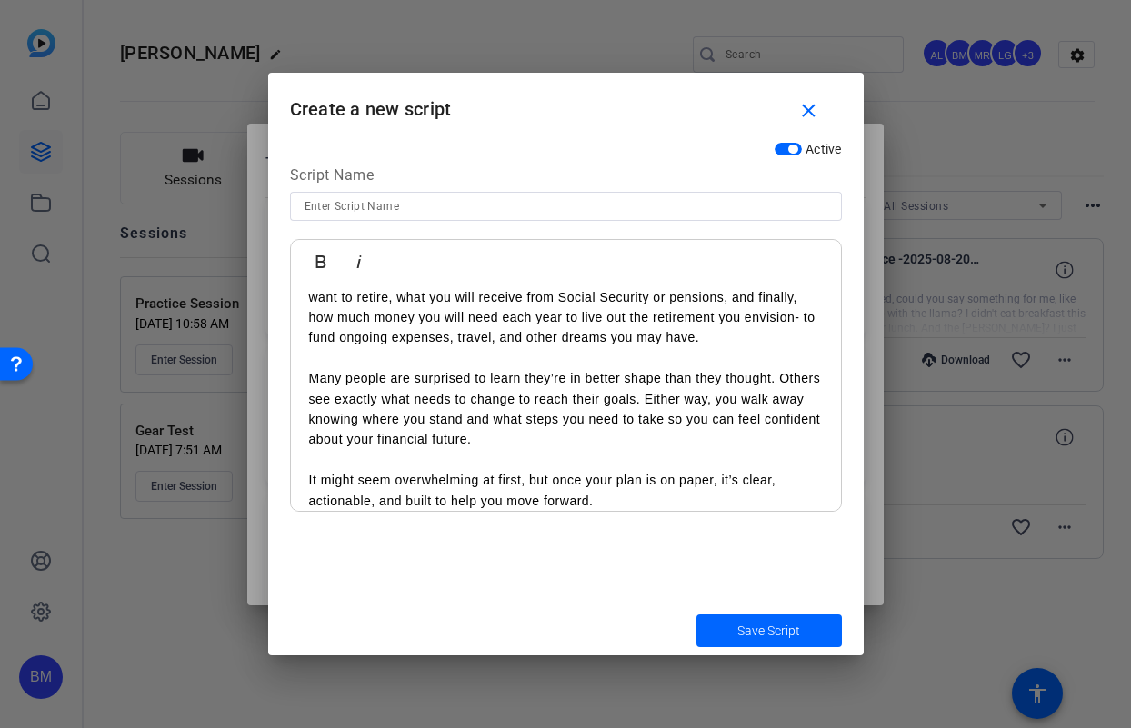
click at [333, 216] on div at bounding box center [566, 206] width 523 height 29
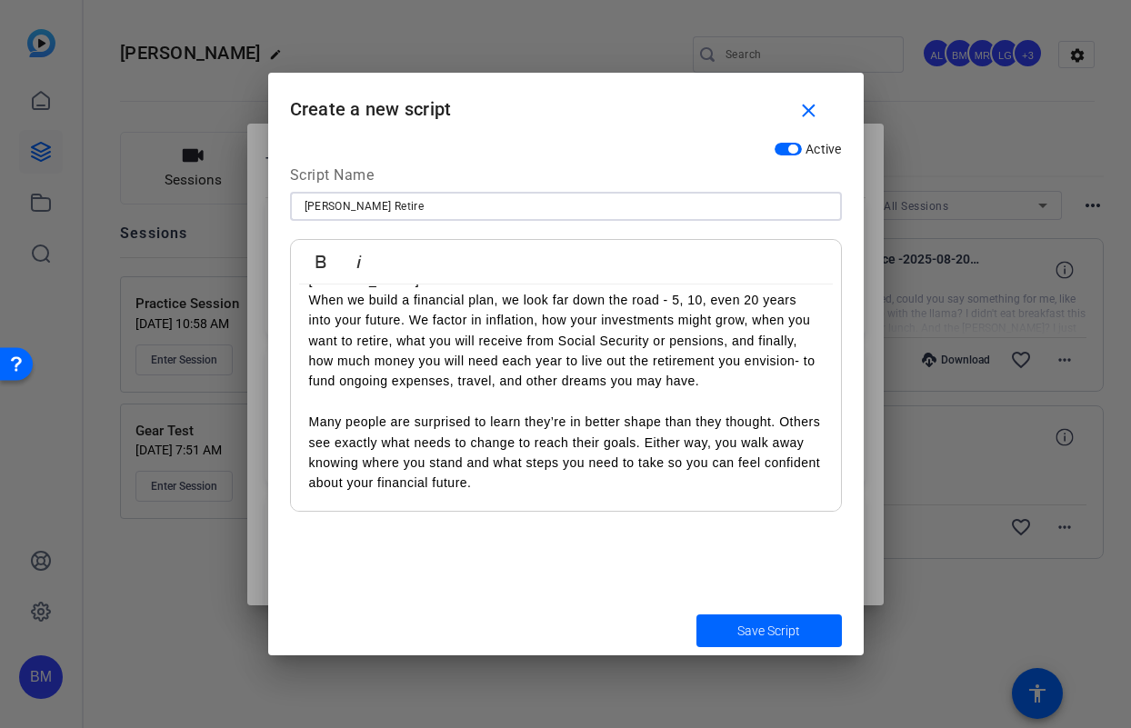
scroll to position [0, 0]
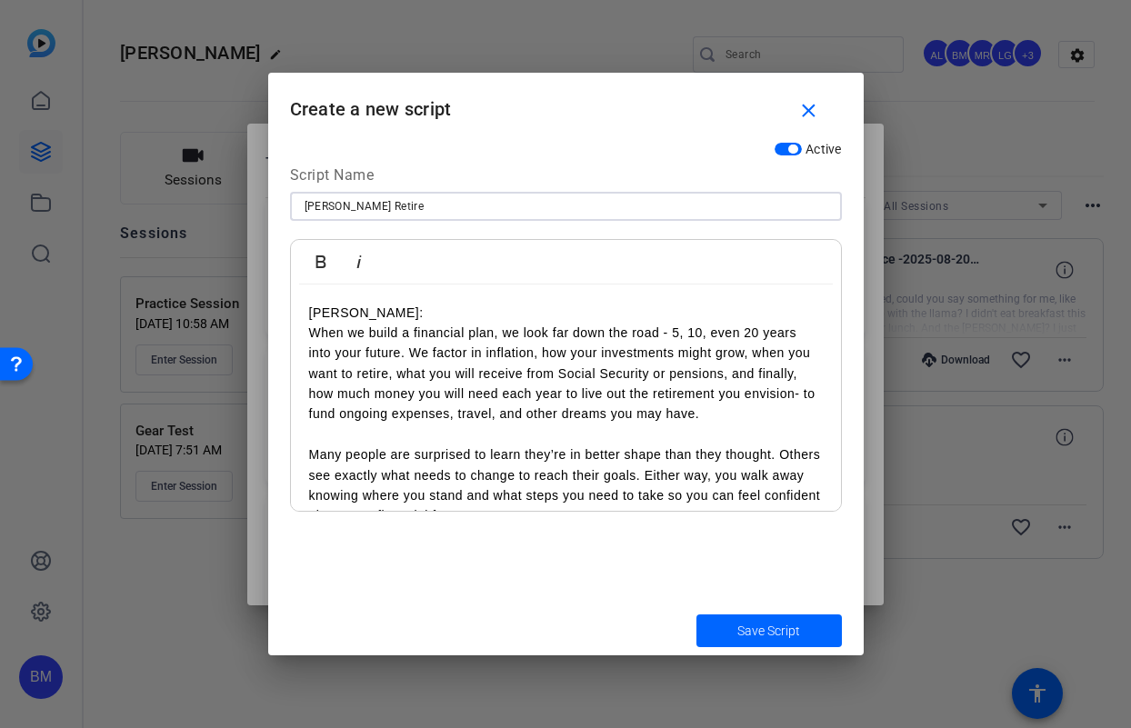
type input "Jason Retire"
click at [312, 305] on p "JASON: When we build a financial plan, we look far down the road - 5, 10, even …" at bounding box center [566, 364] width 514 height 122
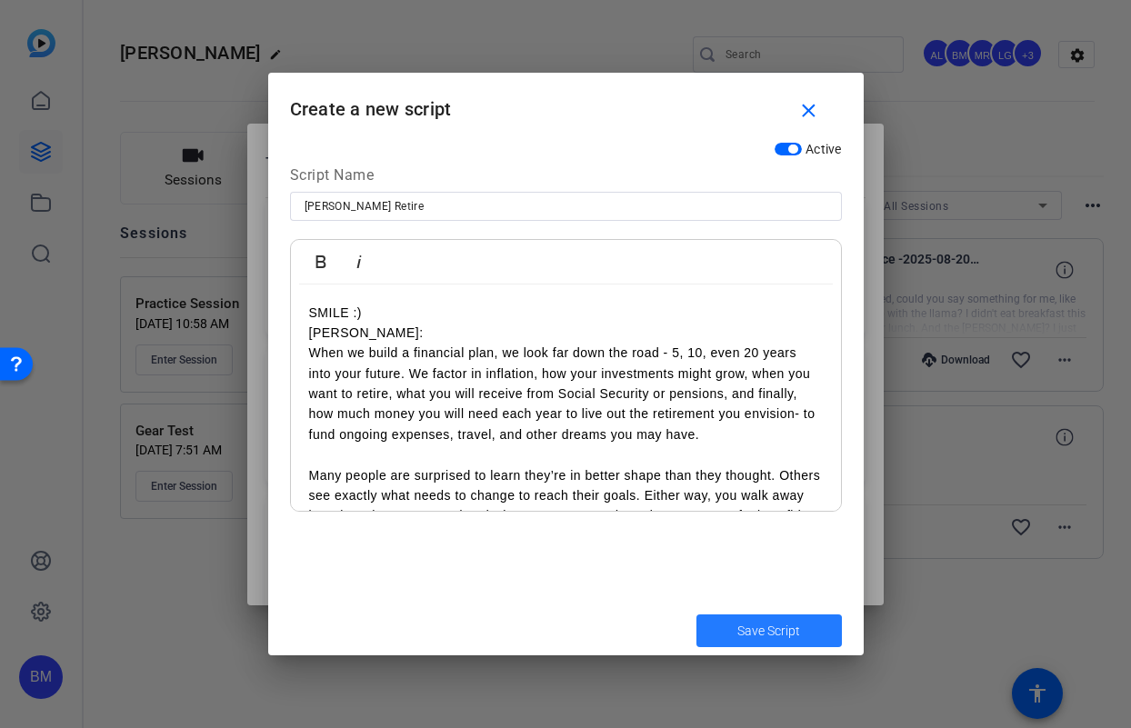
click at [747, 641] on span "submit" at bounding box center [768, 631] width 145 height 44
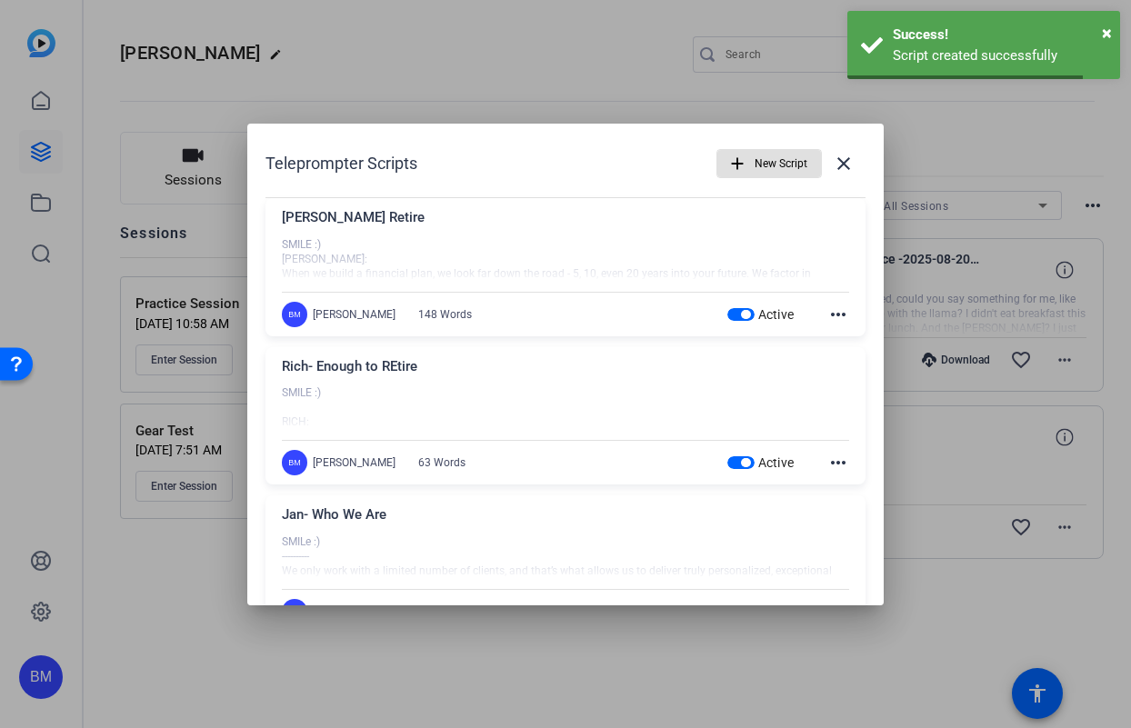
click at [0, 0] on span "button" at bounding box center [0, 0] width 0 height 0
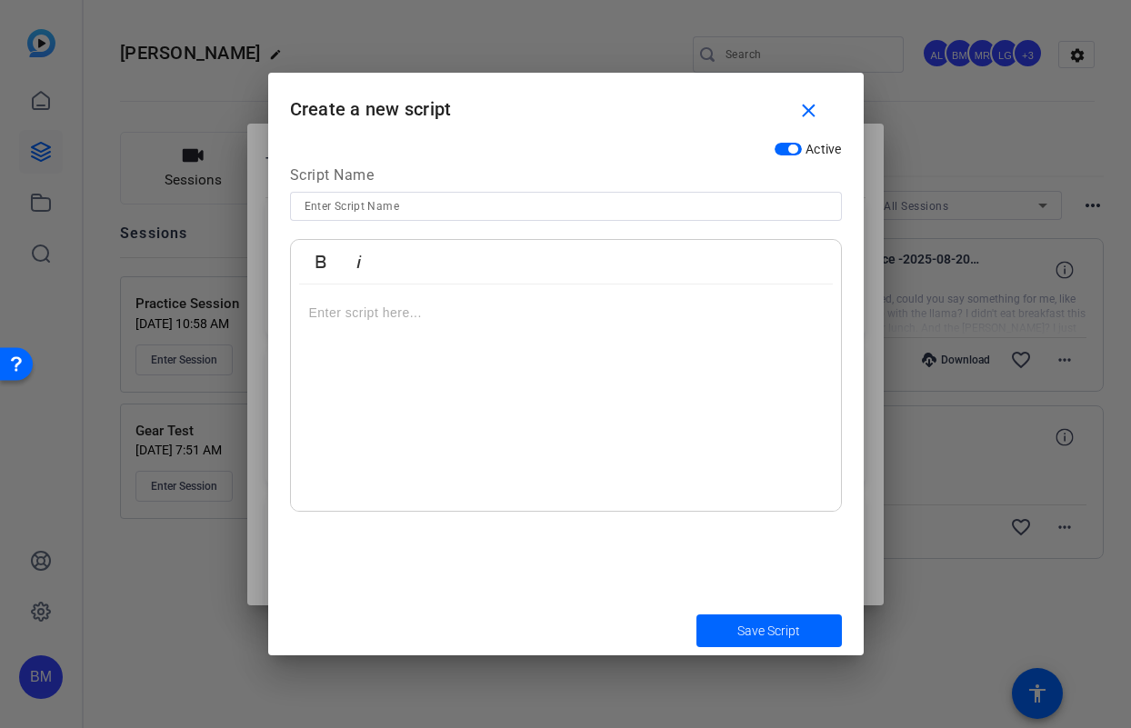
click at [452, 322] on p at bounding box center [566, 313] width 514 height 20
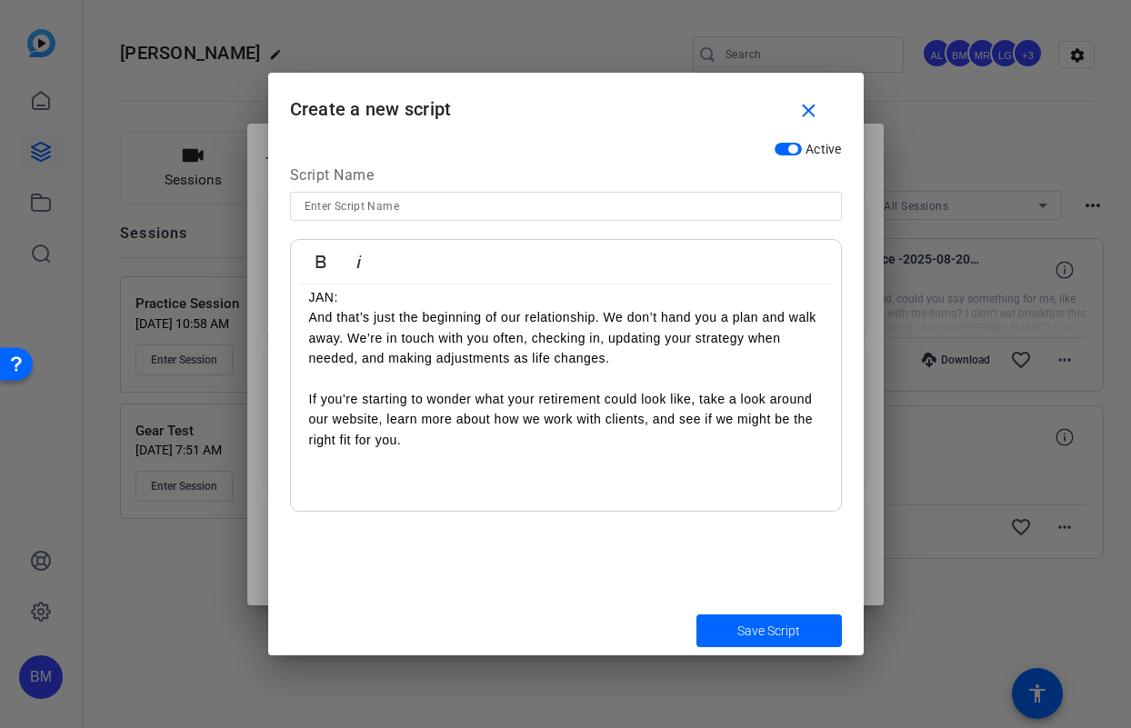
click at [356, 182] on div "Script Name" at bounding box center [566, 178] width 552 height 27
click at [357, 201] on input at bounding box center [566, 206] width 523 height 22
type input "Jan- Enough to Retire"
click at [309, 305] on p "JAN: And that’s just the beginning of our relationship. We don’t hand you a pla…" at bounding box center [566, 328] width 514 height 82
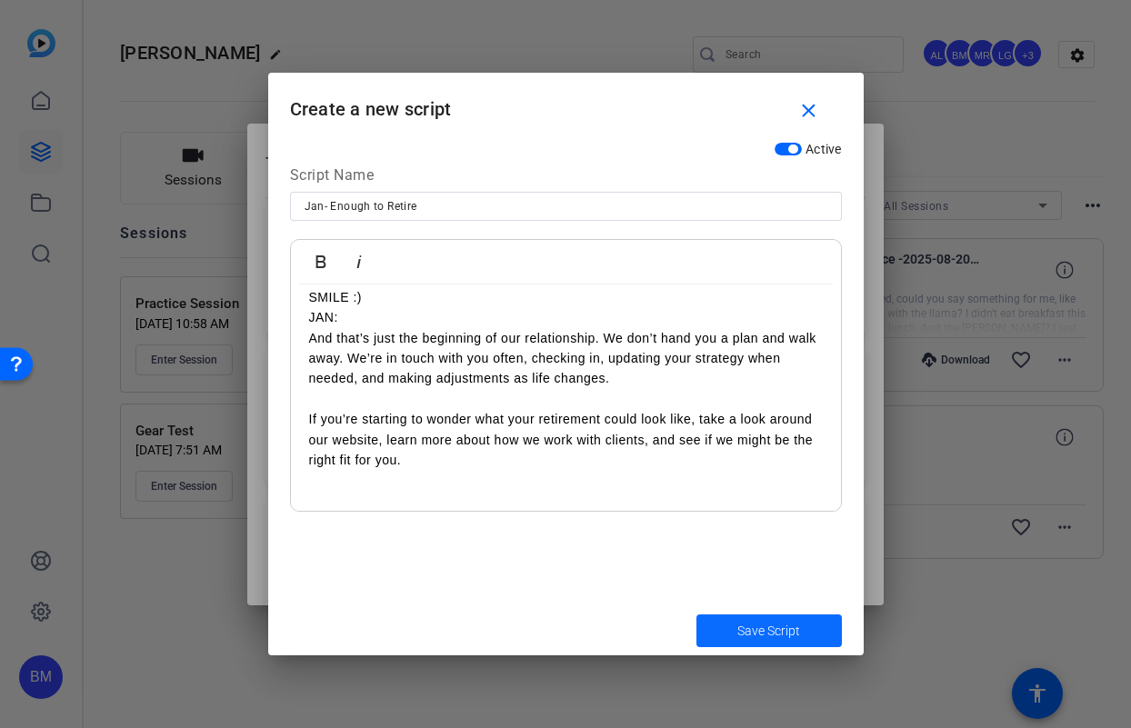
click at [750, 648] on span "submit" at bounding box center [768, 631] width 145 height 44
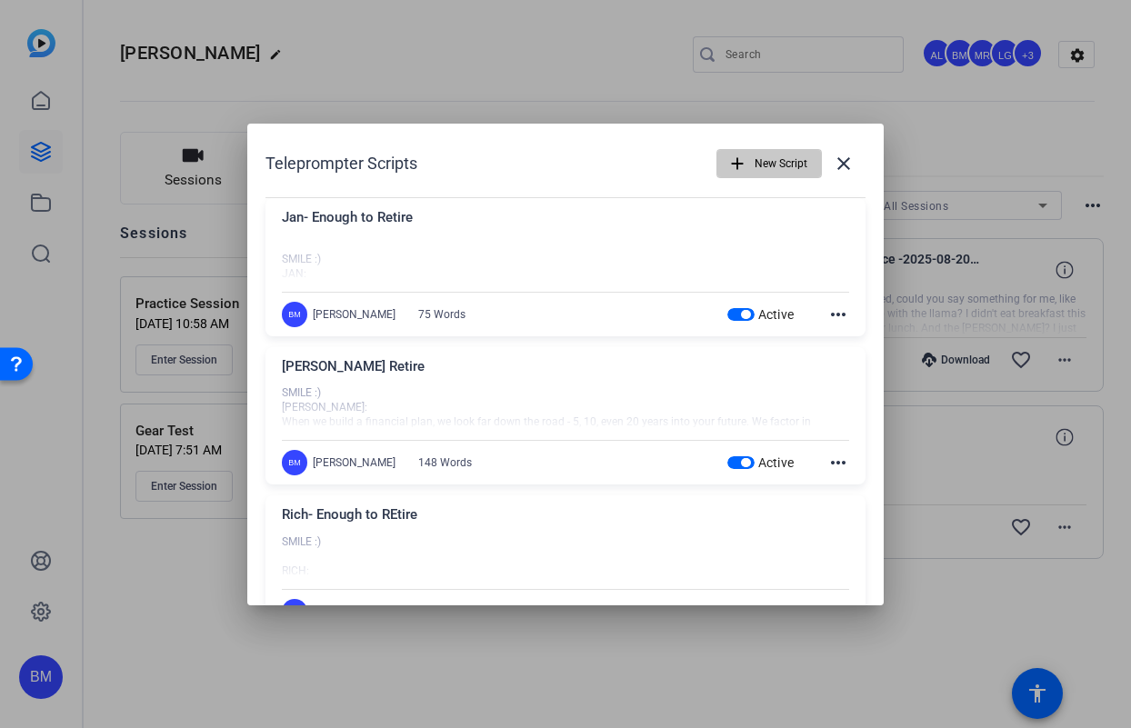
click at [0, 0] on span "New Script" at bounding box center [0, 0] width 0 height 0
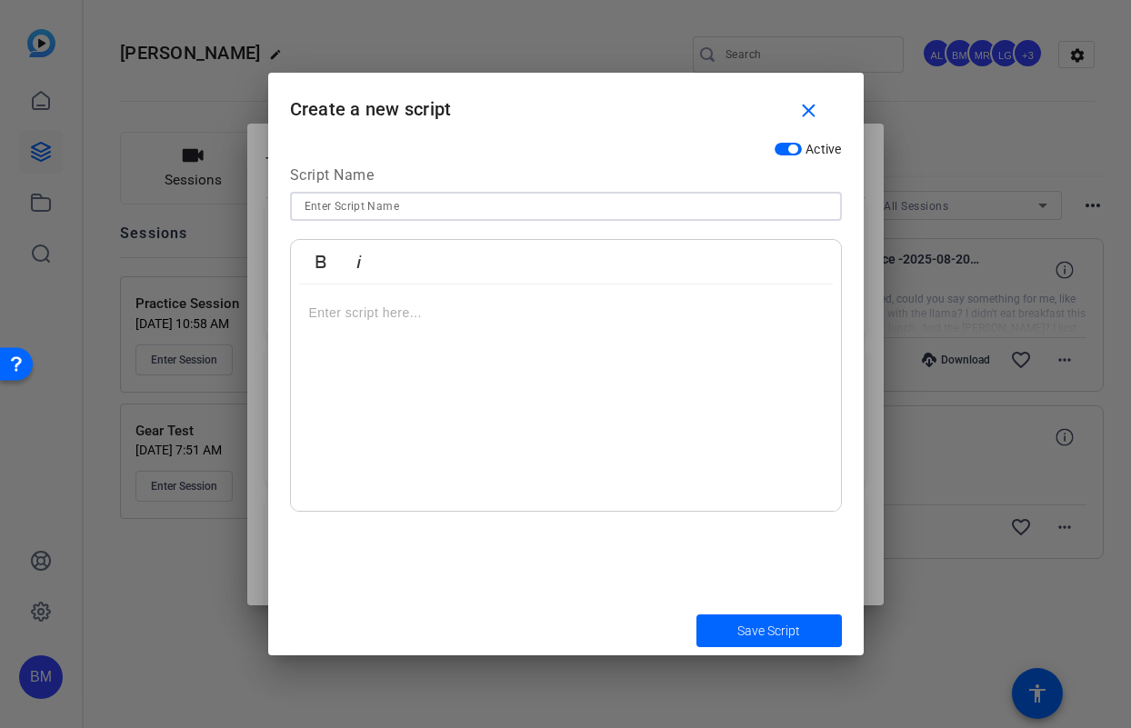
click at [426, 209] on input at bounding box center [566, 206] width 523 height 22
click at [356, 314] on p at bounding box center [566, 313] width 514 height 20
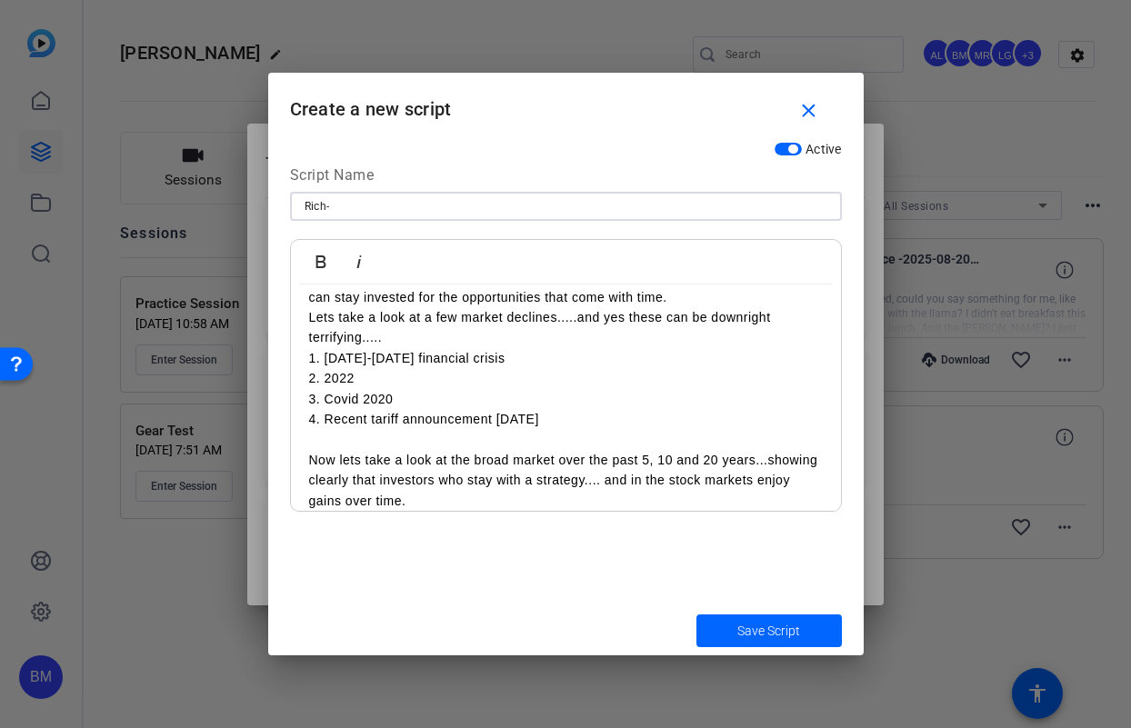
click at [386, 201] on input "Rich-" at bounding box center [566, 206] width 523 height 22
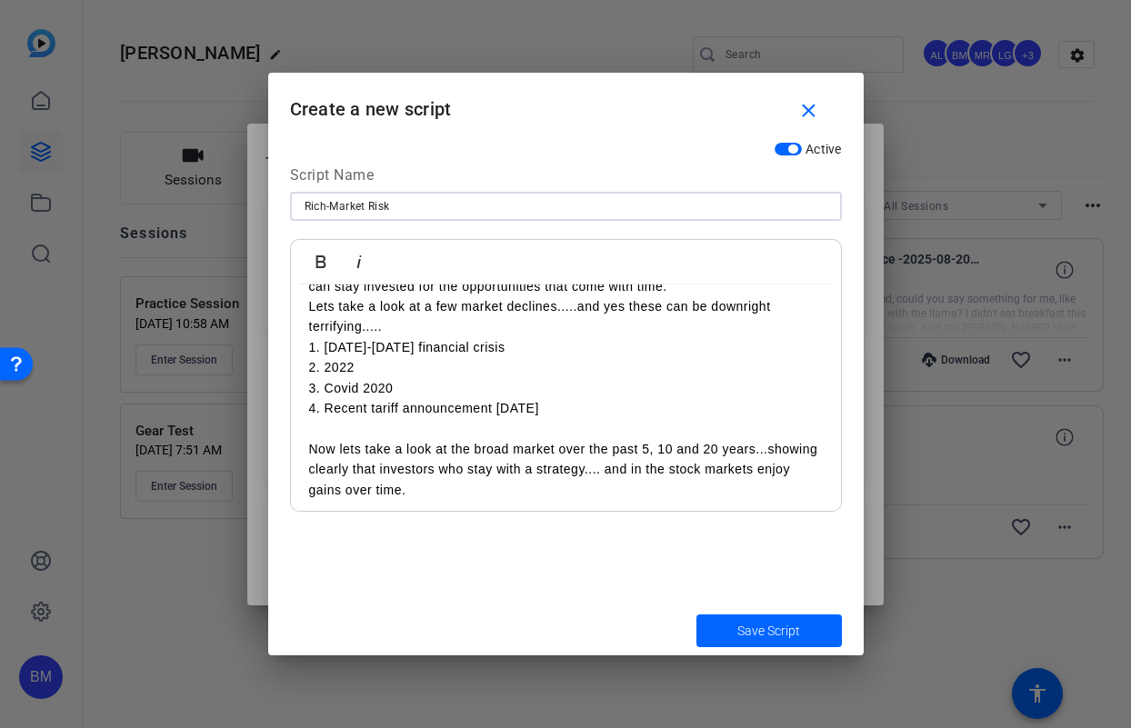
scroll to position [195, 0]
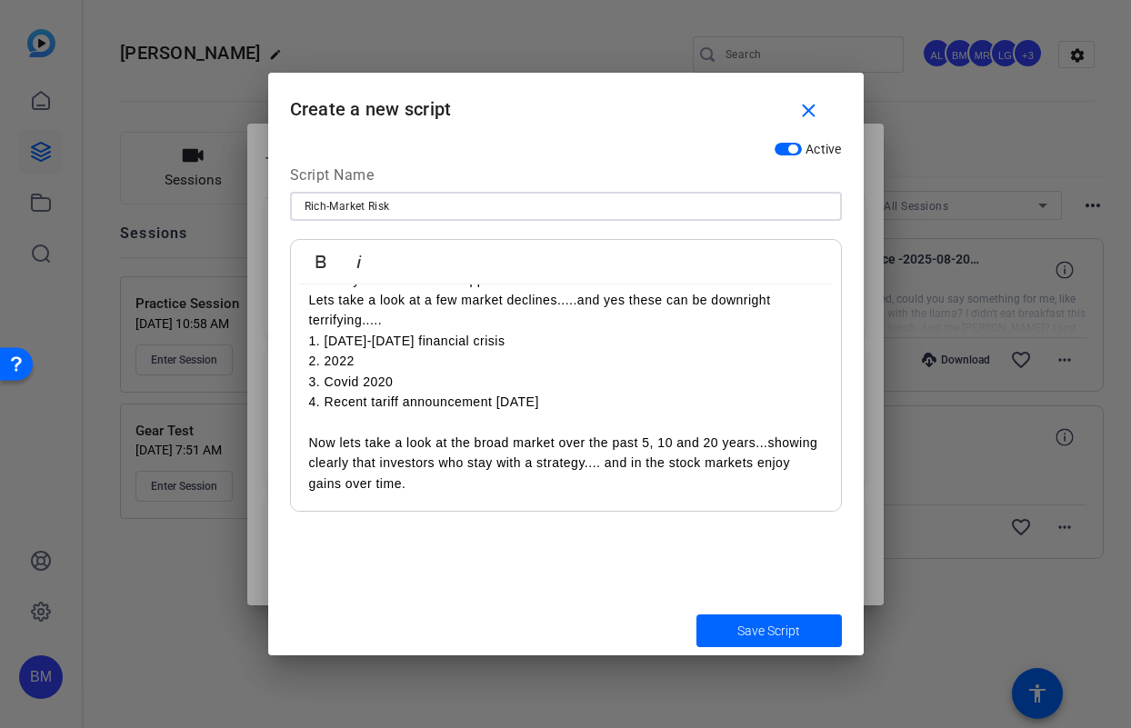
type input "Rich-Market Risk"
click at [516, 501] on div "RICH: Watching the market move up and down can be nerve-racking. You’ve worked …" at bounding box center [566, 300] width 550 height 423
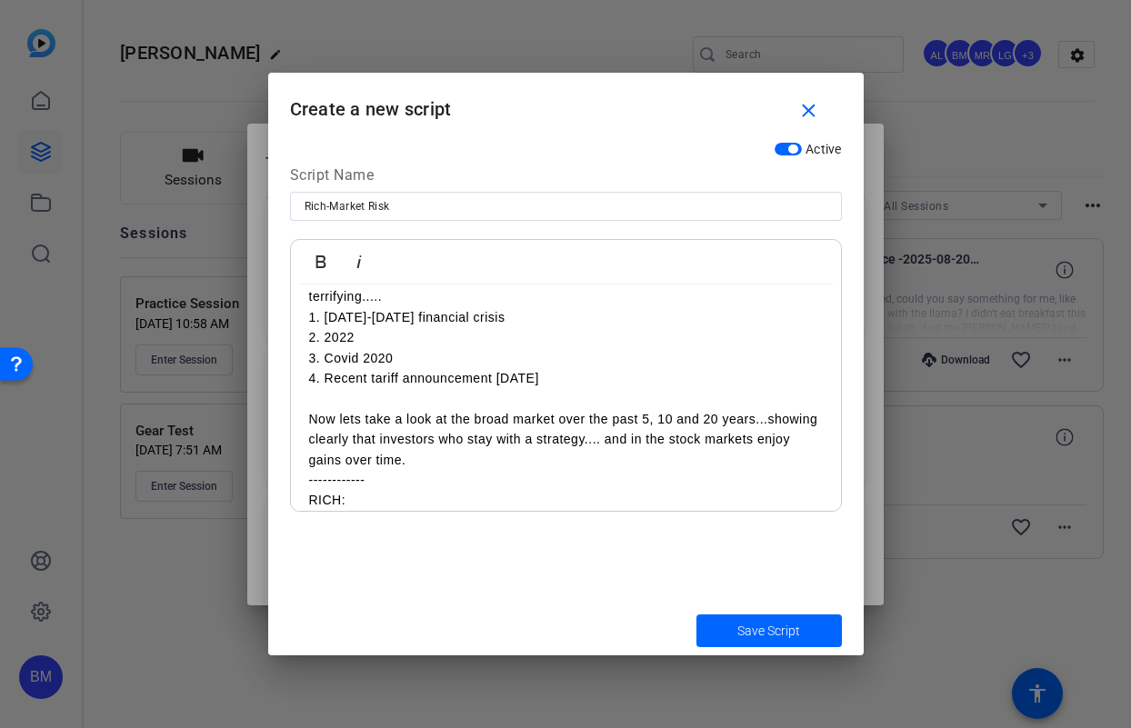
scroll to position [280, 0]
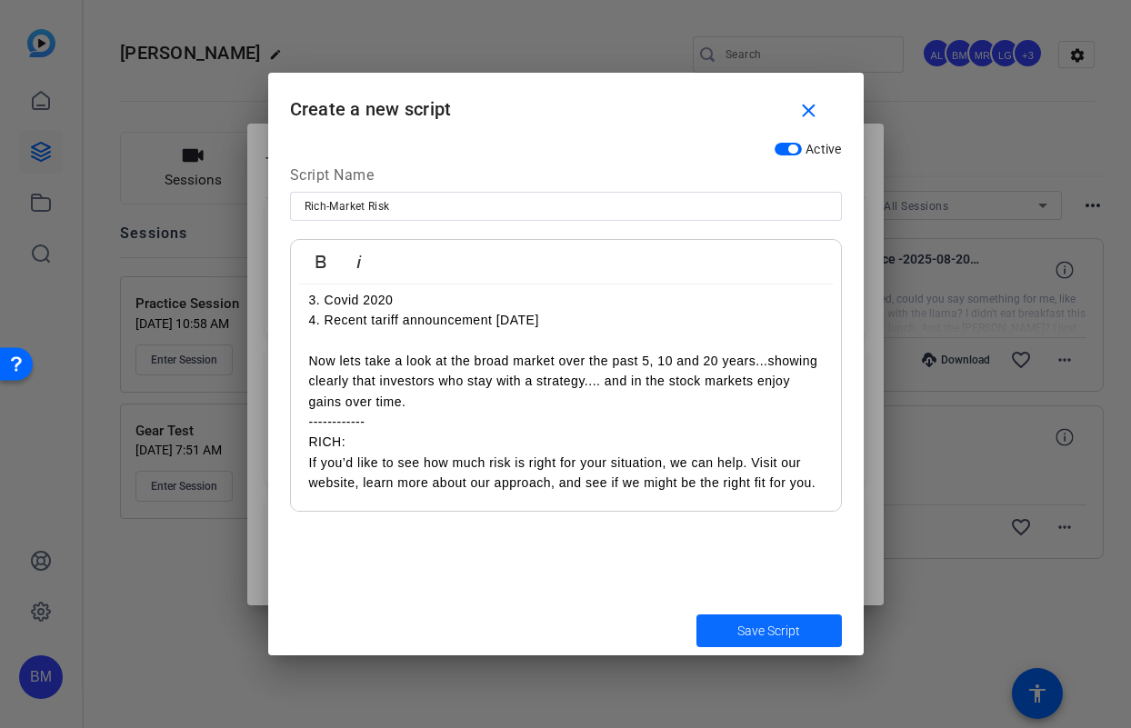
click at [749, 628] on span "Save Script" at bounding box center [768, 631] width 63 height 19
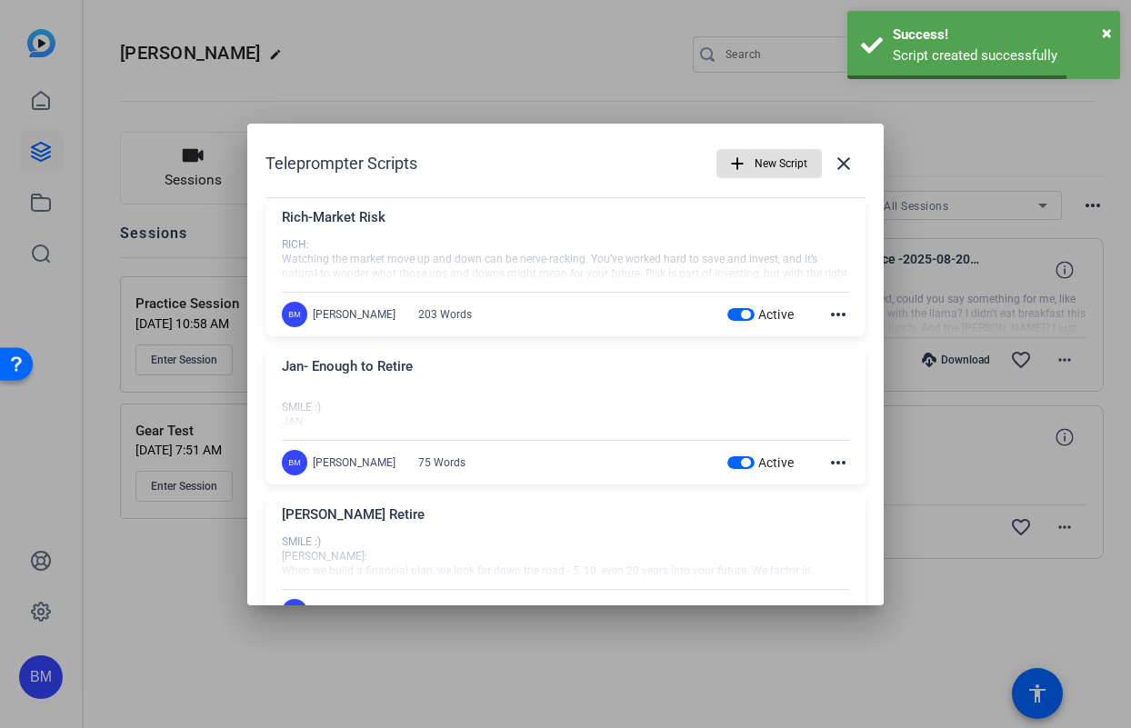
click at [0, 0] on span "New Script" at bounding box center [0, 0] width 0 height 0
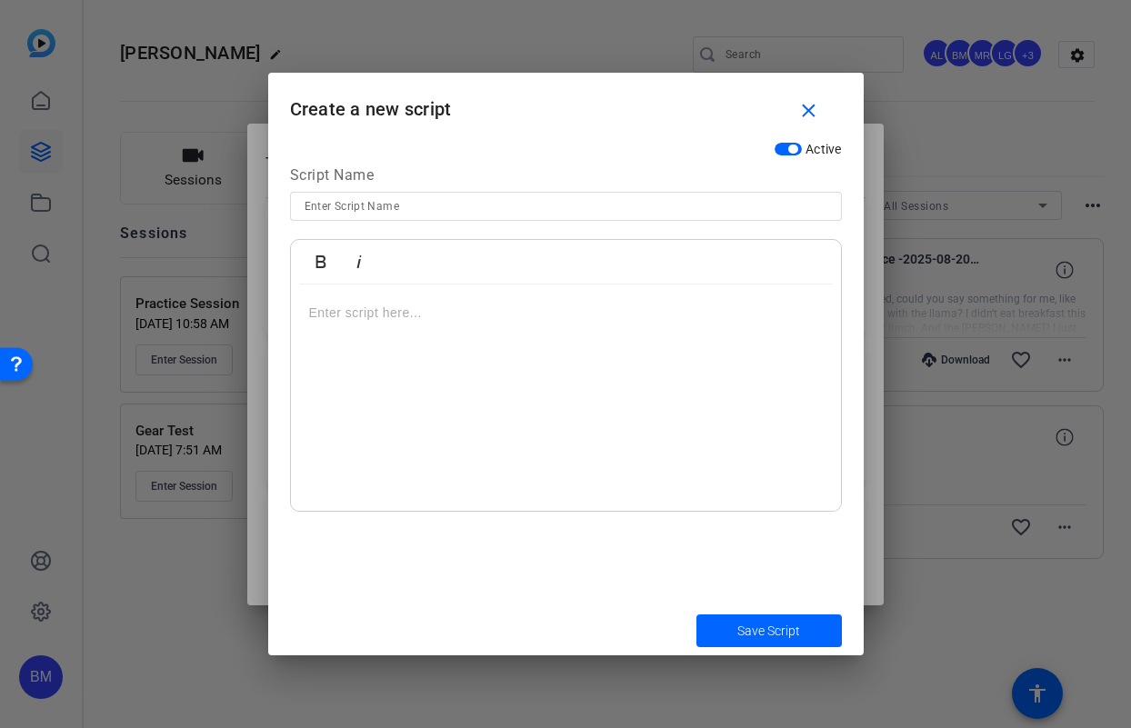
click at [467, 327] on div at bounding box center [566, 398] width 550 height 227
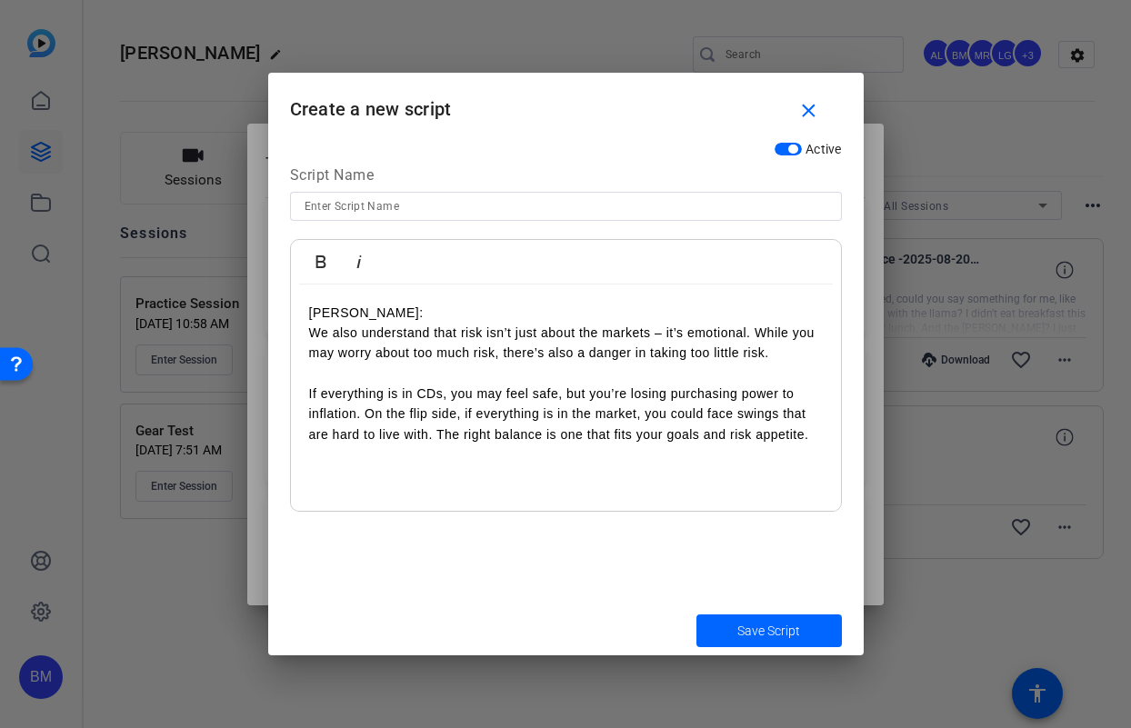
click at [309, 305] on p "JASON:" at bounding box center [566, 313] width 514 height 20
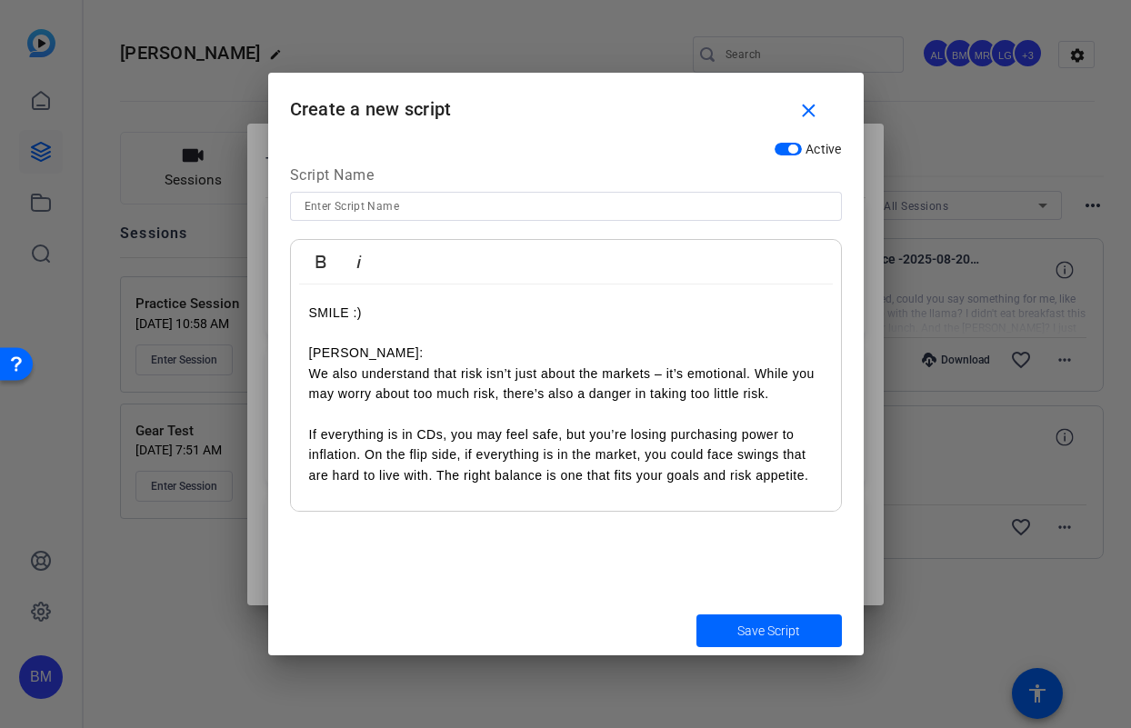
click at [365, 212] on input at bounding box center [566, 206] width 523 height 22
type input "Jason Market Risk"
click at [716, 630] on span "submit" at bounding box center [768, 631] width 145 height 44
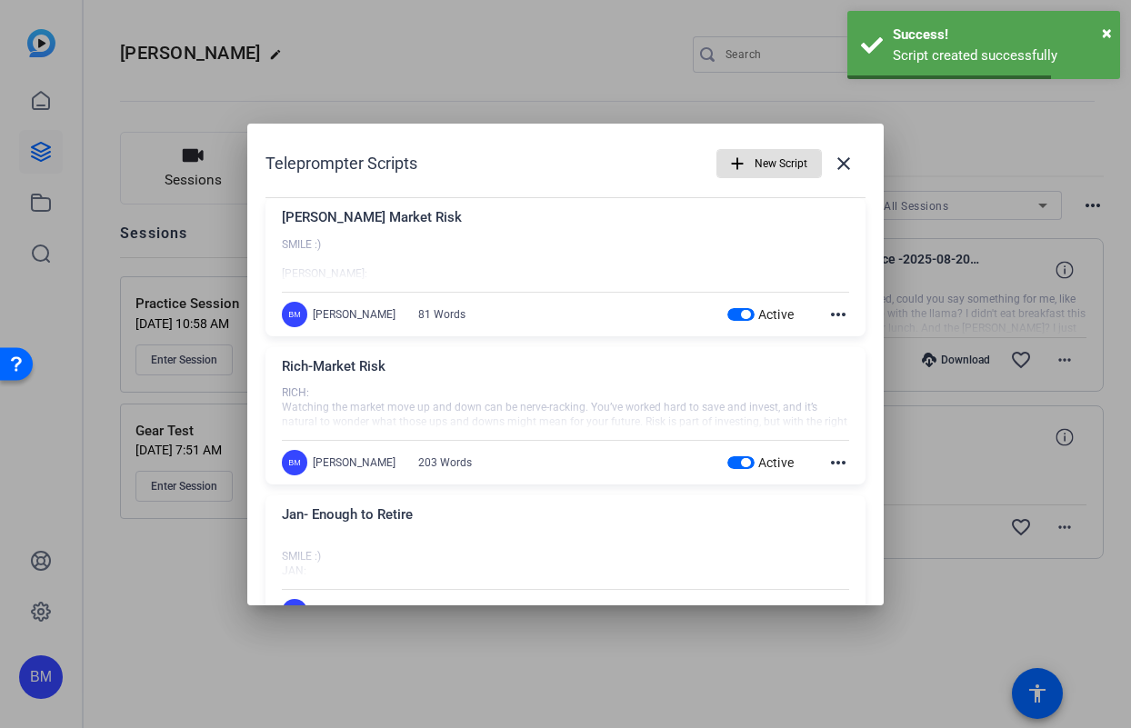
click at [0, 0] on span "New Script" at bounding box center [0, 0] width 0 height 0
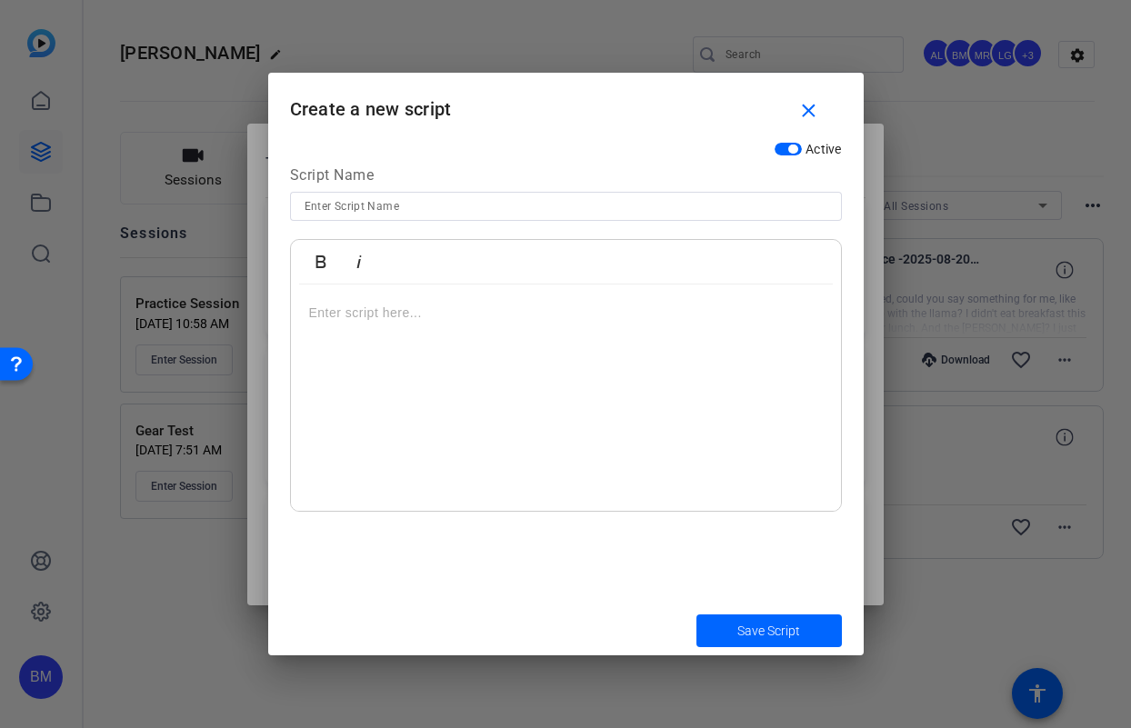
click at [405, 216] on input at bounding box center [566, 206] width 523 height 22
click at [338, 322] on p at bounding box center [566, 313] width 514 height 20
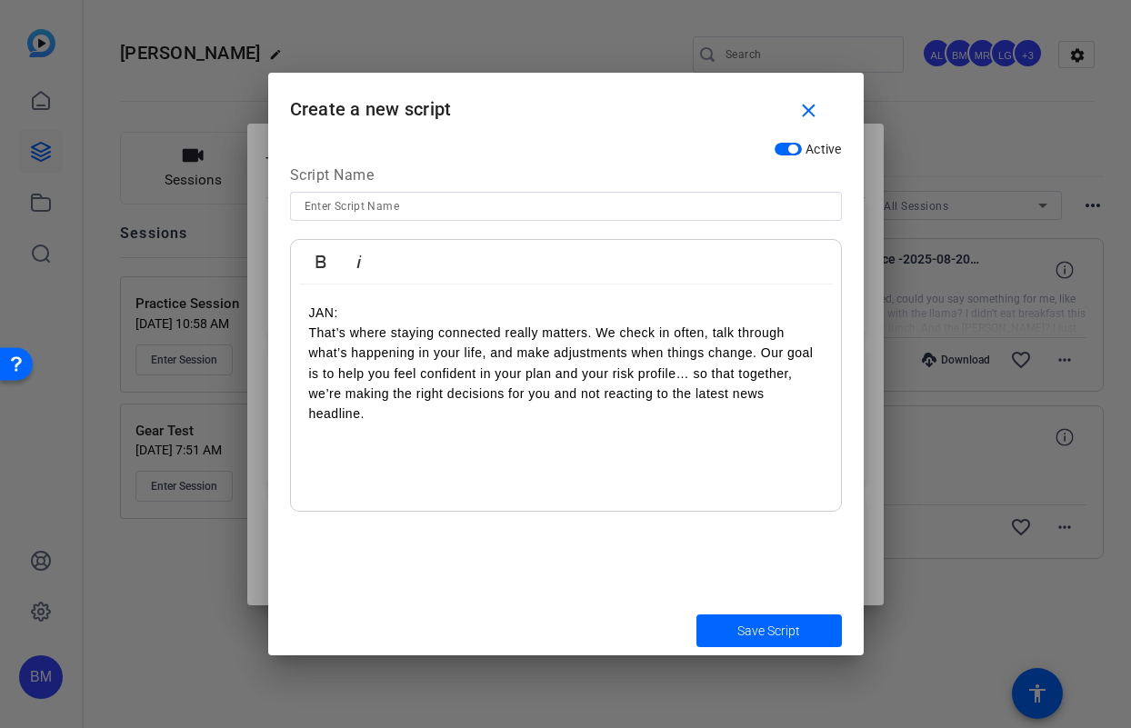
click at [305, 316] on div "JAN: That’s where staying connected really matters. We check in often, talk thr…" at bounding box center [566, 398] width 550 height 227
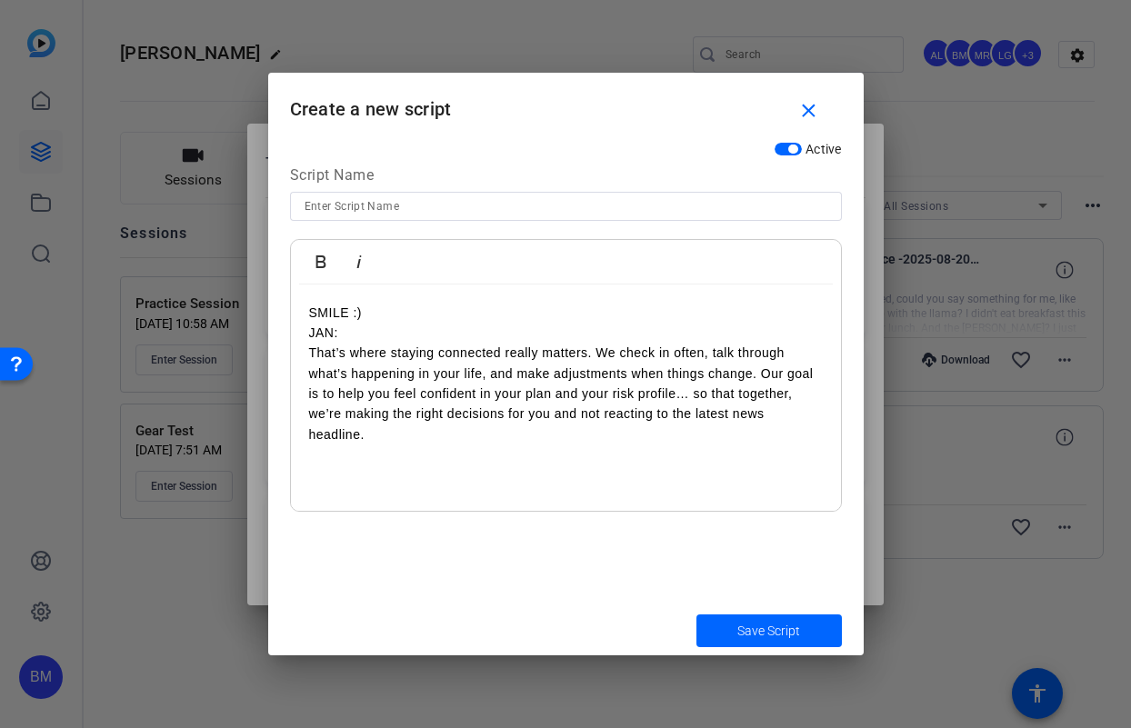
click at [330, 203] on input at bounding box center [566, 206] width 523 height 22
type input "Jan- Market Risk"
click at [752, 611] on span "submit" at bounding box center [768, 631] width 145 height 44
